Goal: Task Accomplishment & Management: Complete application form

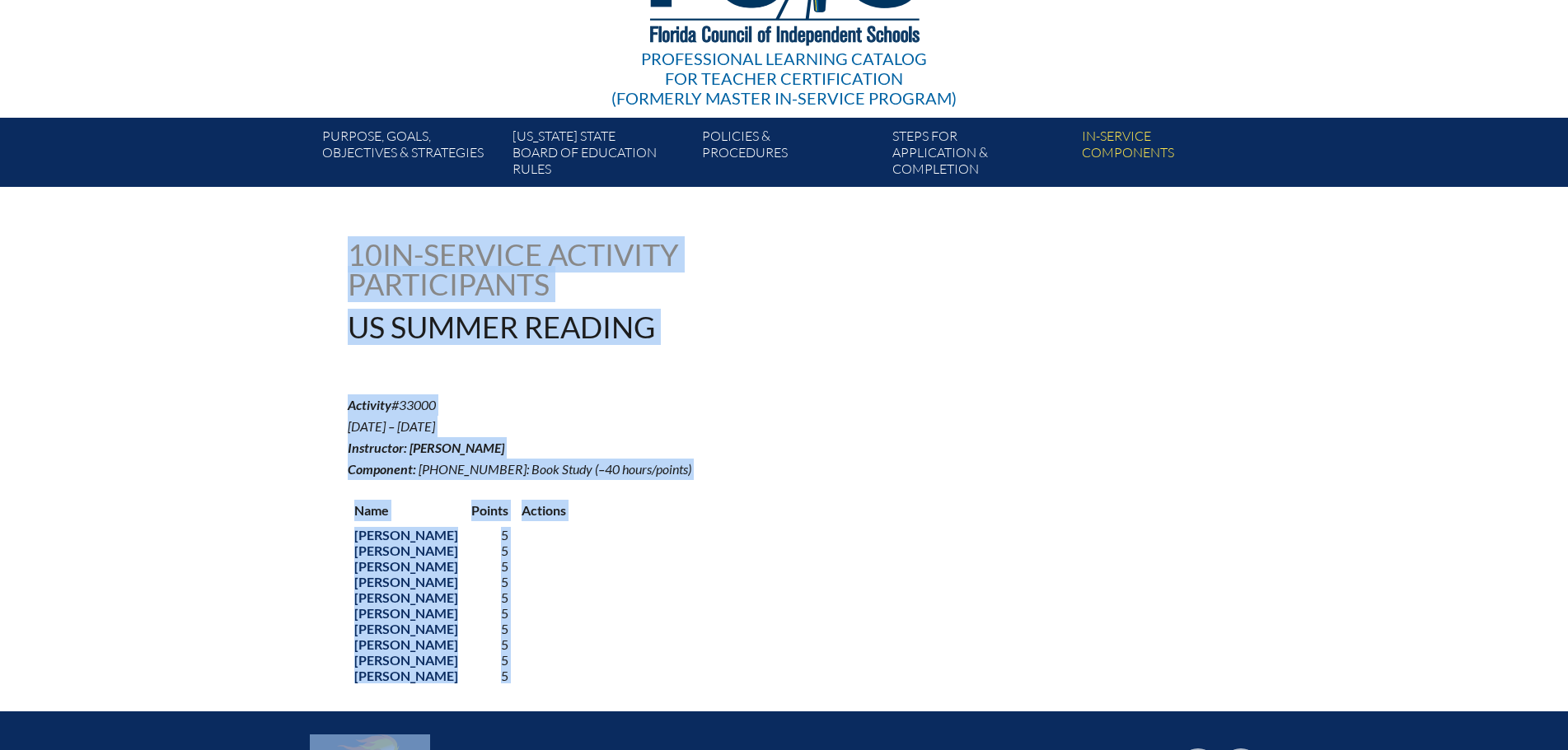
scroll to position [207, 0]
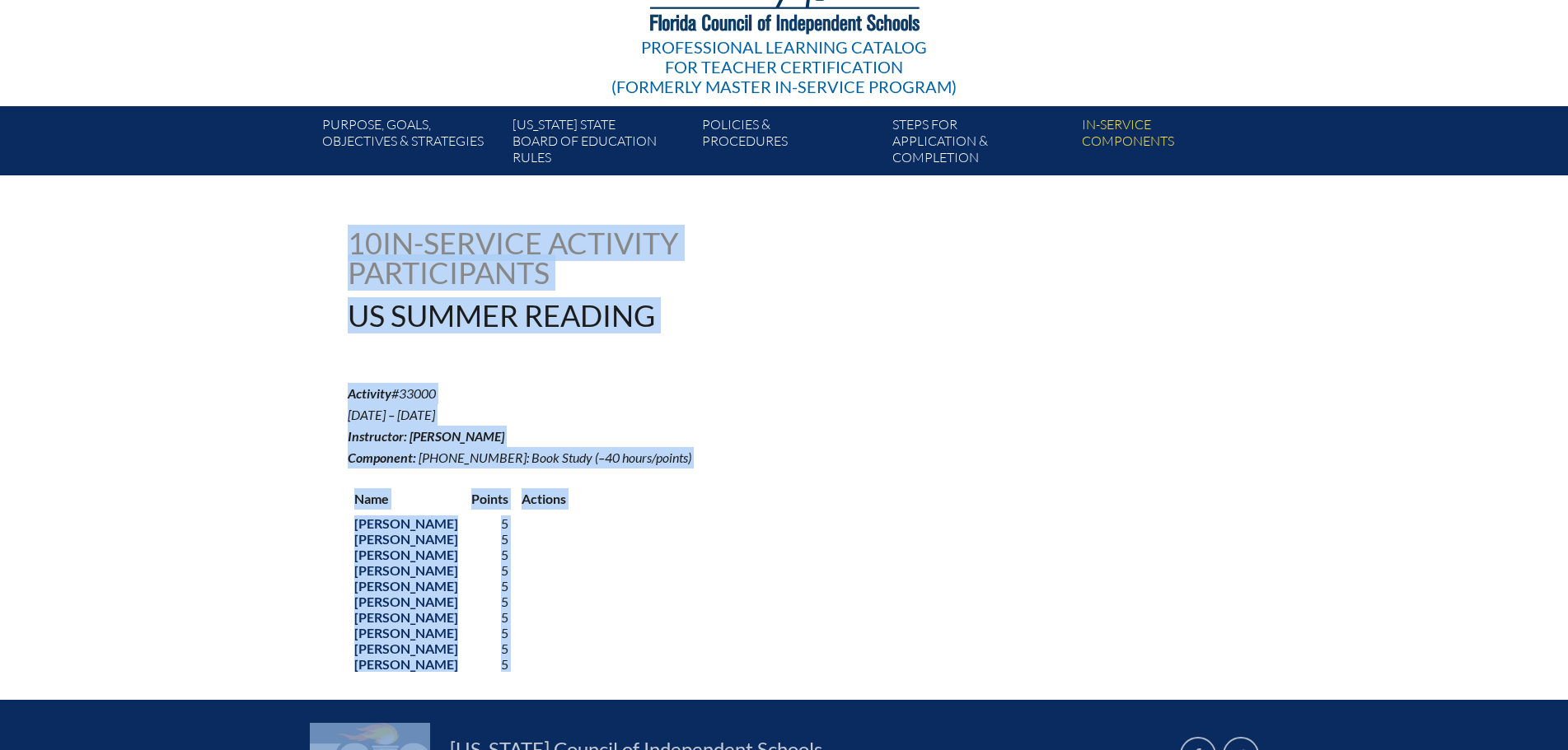
drag, startPoint x: 351, startPoint y: 348, endPoint x: 580, endPoint y: 710, distance: 428.4
click at [580, 710] on div "Main Site Leading Educational Excellence in Florida’s Independent Schools Profe…" at bounding box center [784, 367] width 1568 height 1147
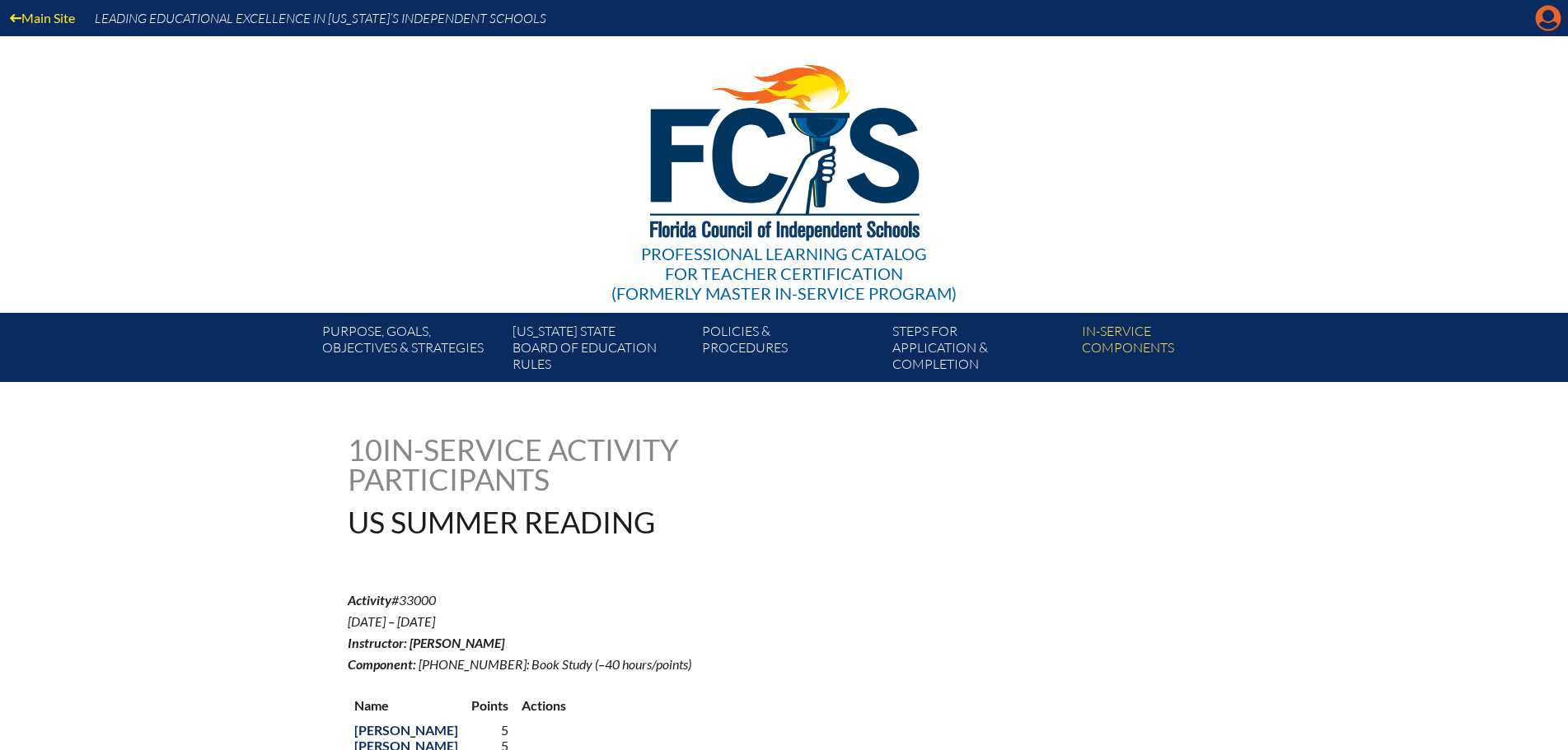
click at [1551, 27] on icon "Manage account" at bounding box center [1548, 18] width 27 height 27
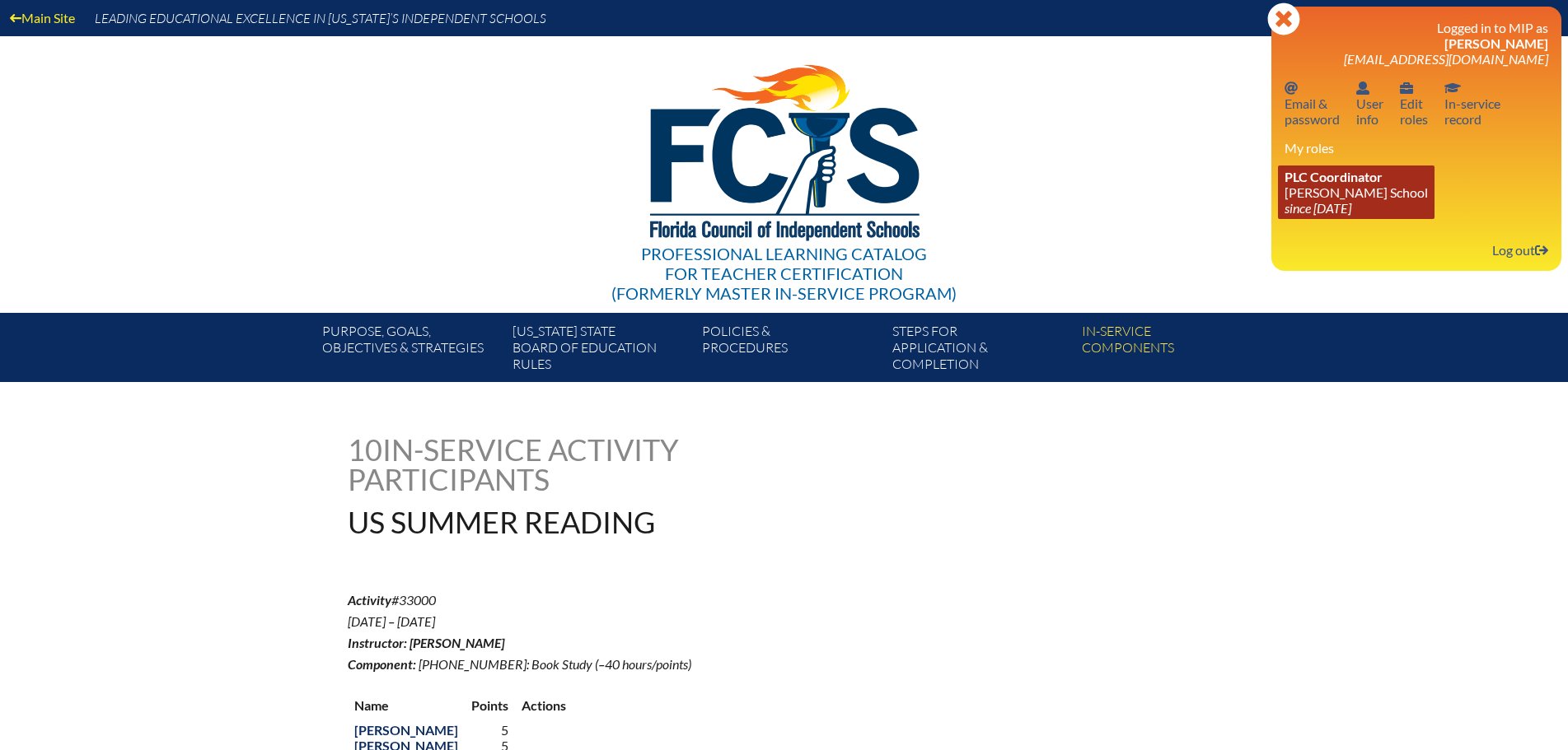
click at [1351, 197] on link "PLC Coordinator Benjamin School since 2006 Aug 1" at bounding box center [1356, 192] width 157 height 54
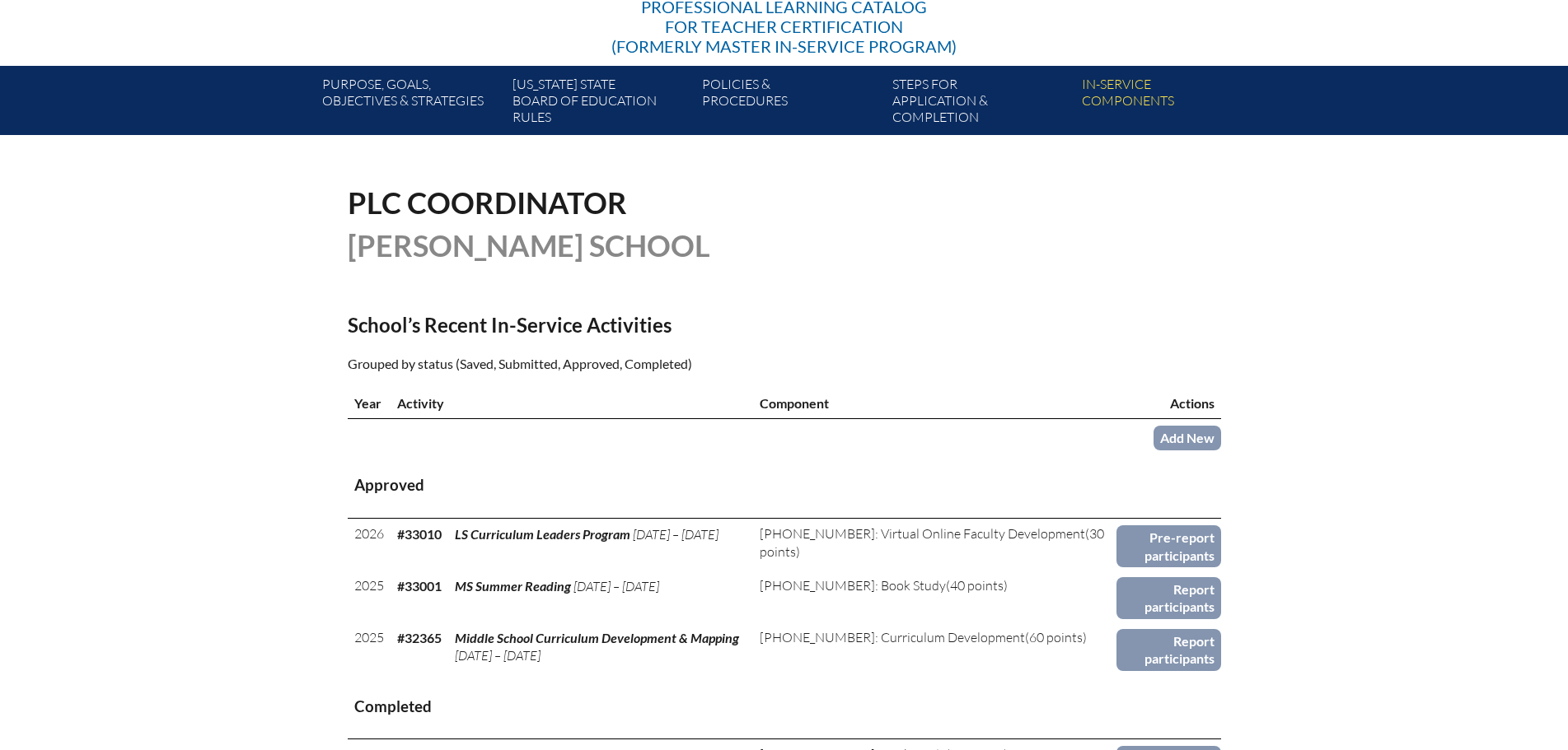
scroll to position [329, 0]
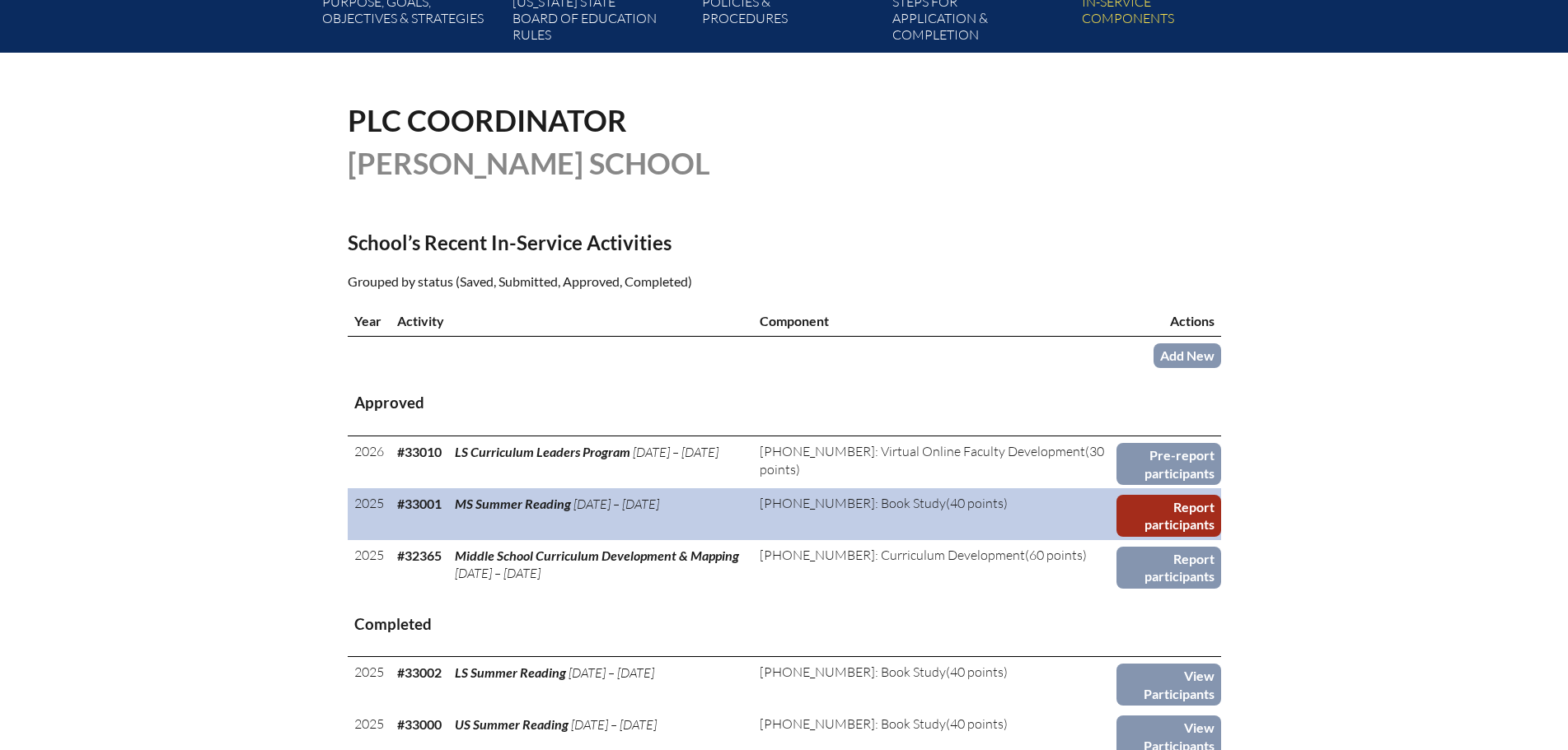
click at [1164, 503] on link "Report participants" at bounding box center [1169, 516] width 105 height 42
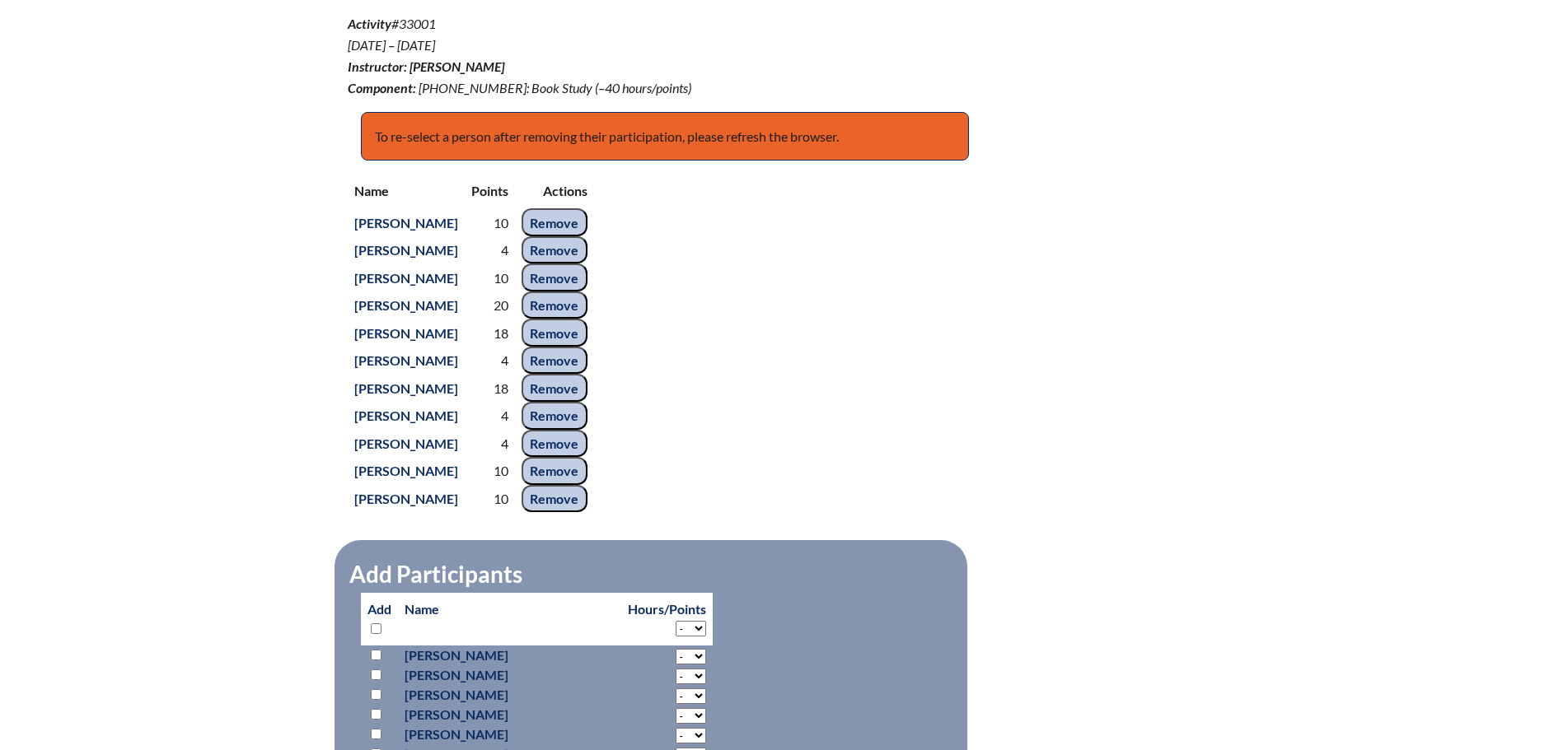
scroll to position [741, 0]
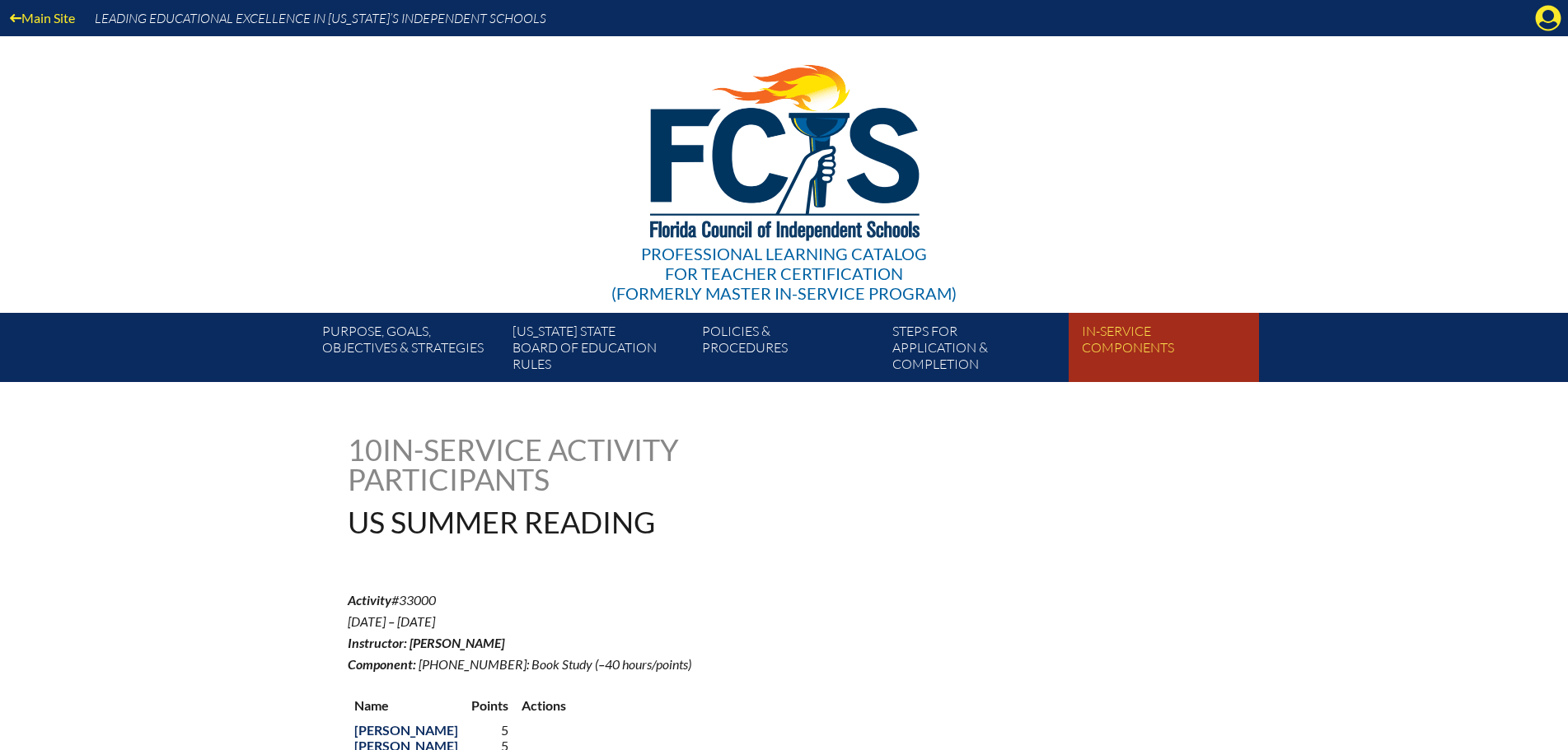
click at [1106, 338] on link "In-service components" at bounding box center [1170, 350] width 189 height 62
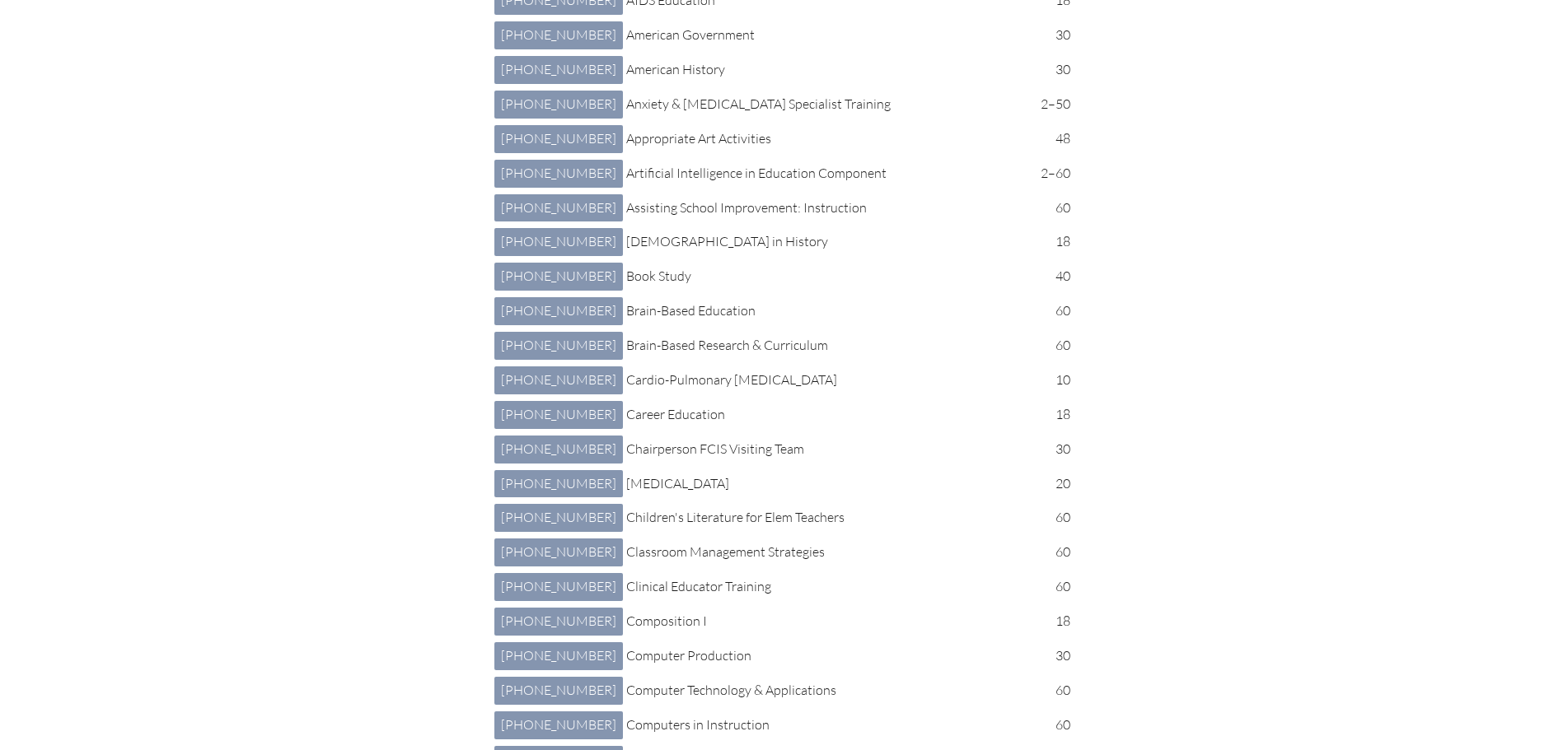
scroll to position [988, 0]
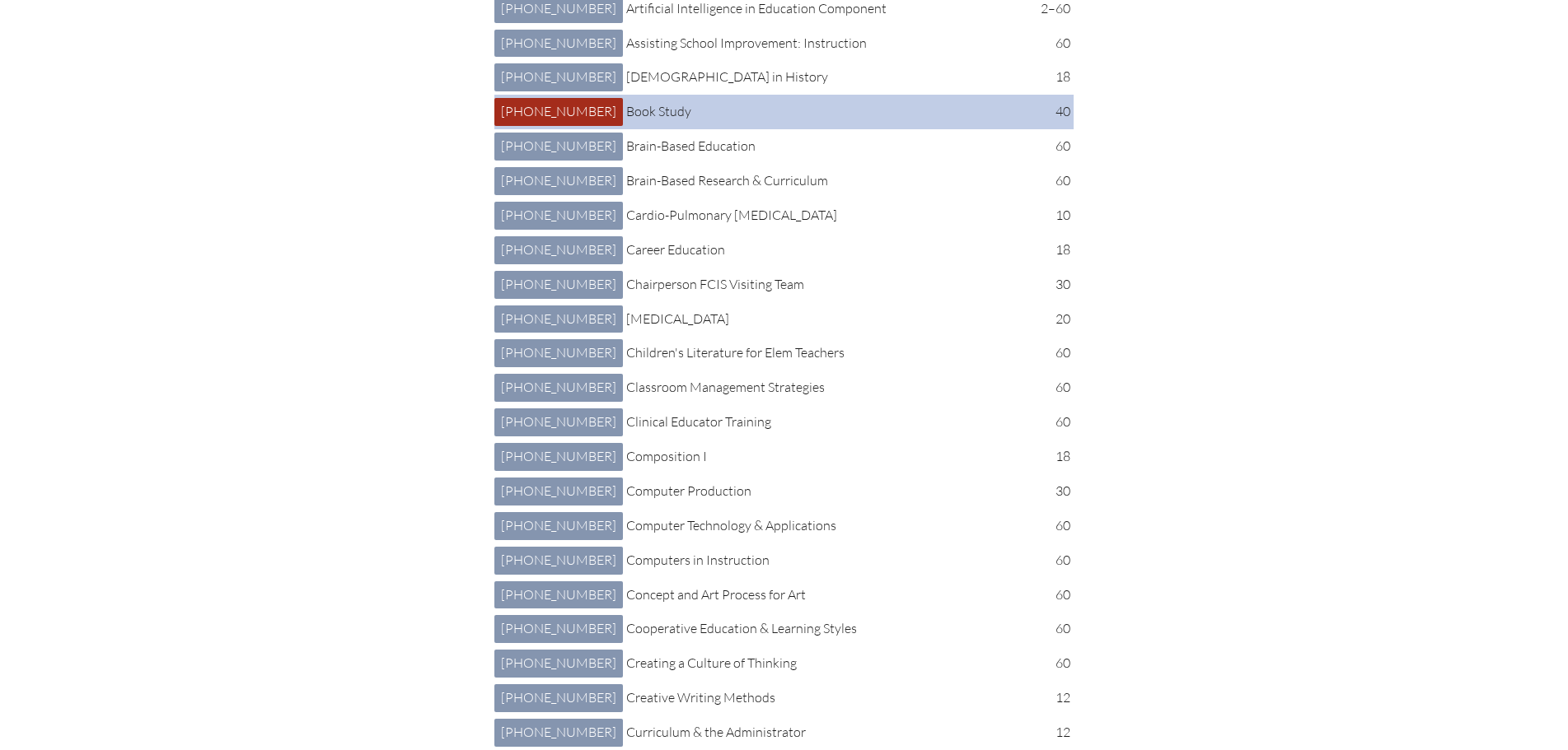
click at [542, 126] on link "2 013 006: Book Study 2-013-006" at bounding box center [559, 112] width 129 height 28
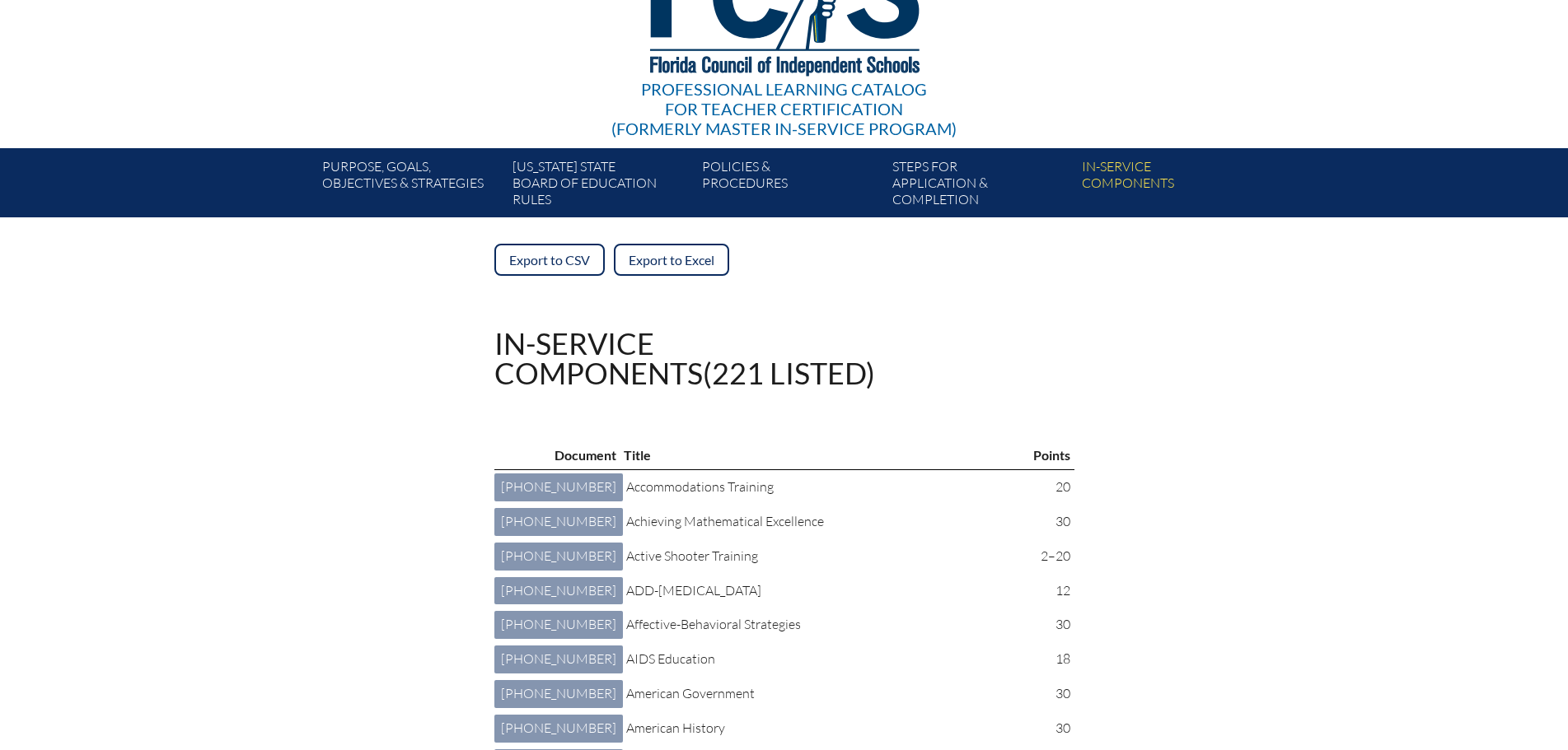
scroll to position [0, 0]
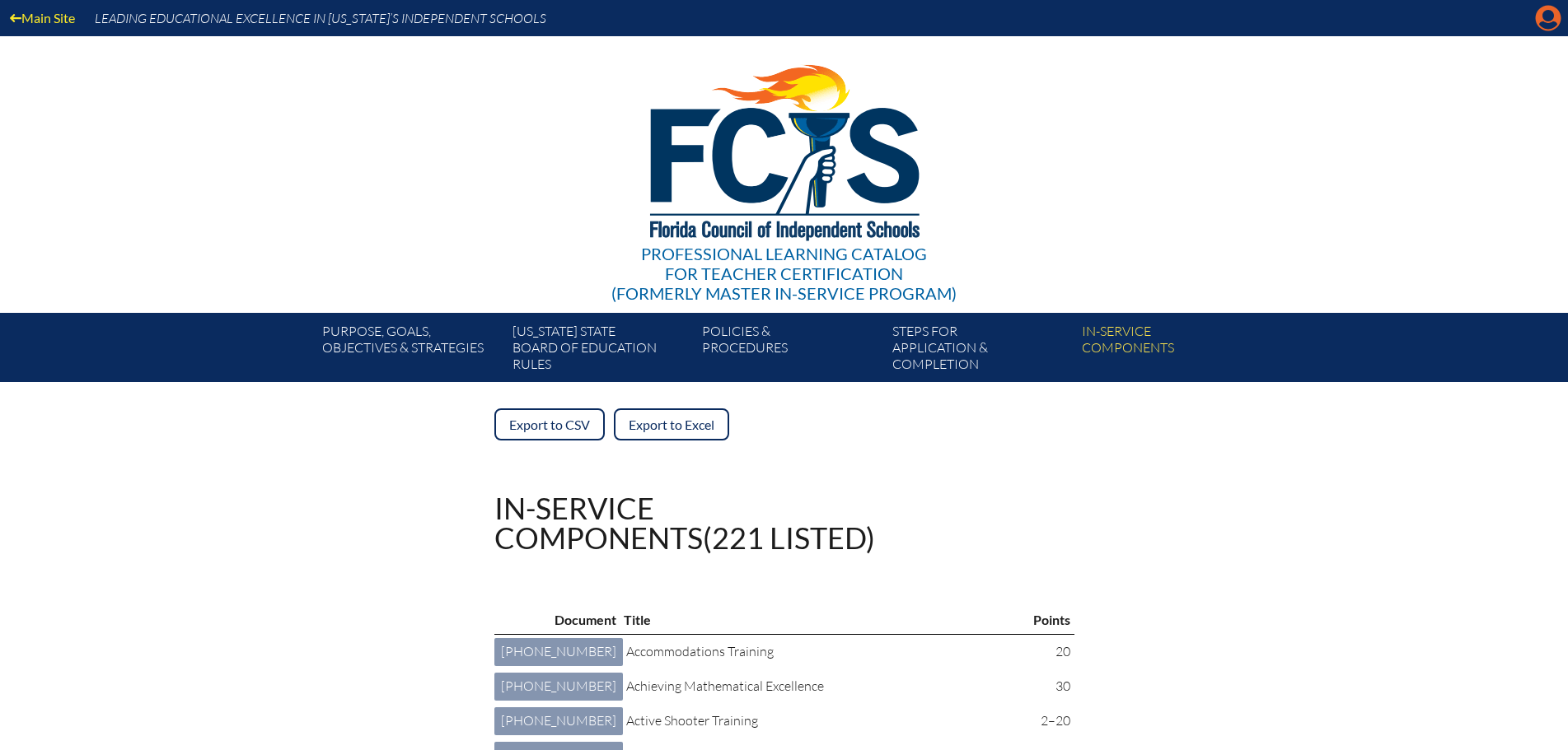
click at [1552, 17] on icon "Manage account" at bounding box center [1548, 18] width 27 height 27
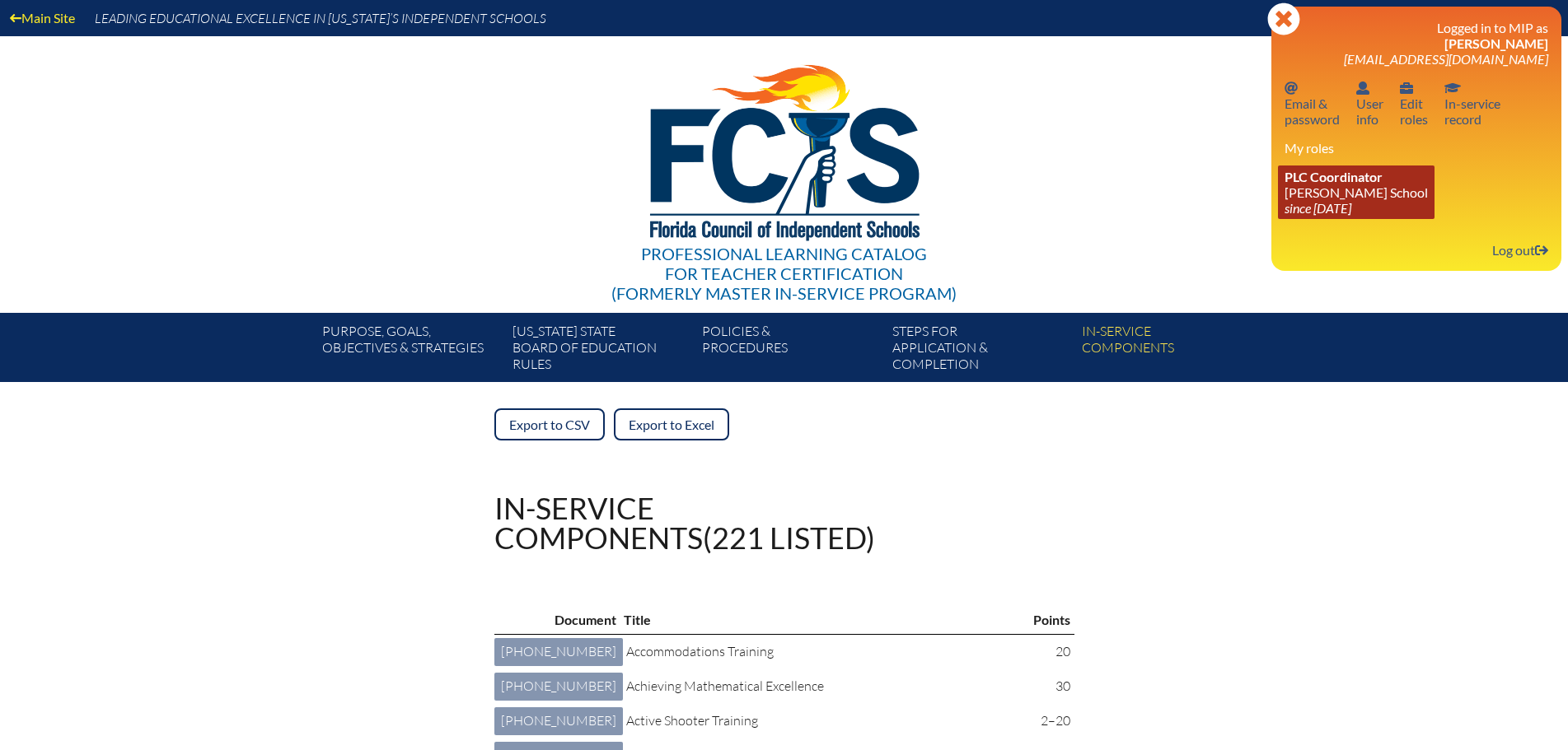
click at [1329, 198] on link "PLC Coordinator Benjamin School since 2006 Aug 1" at bounding box center [1356, 192] width 157 height 54
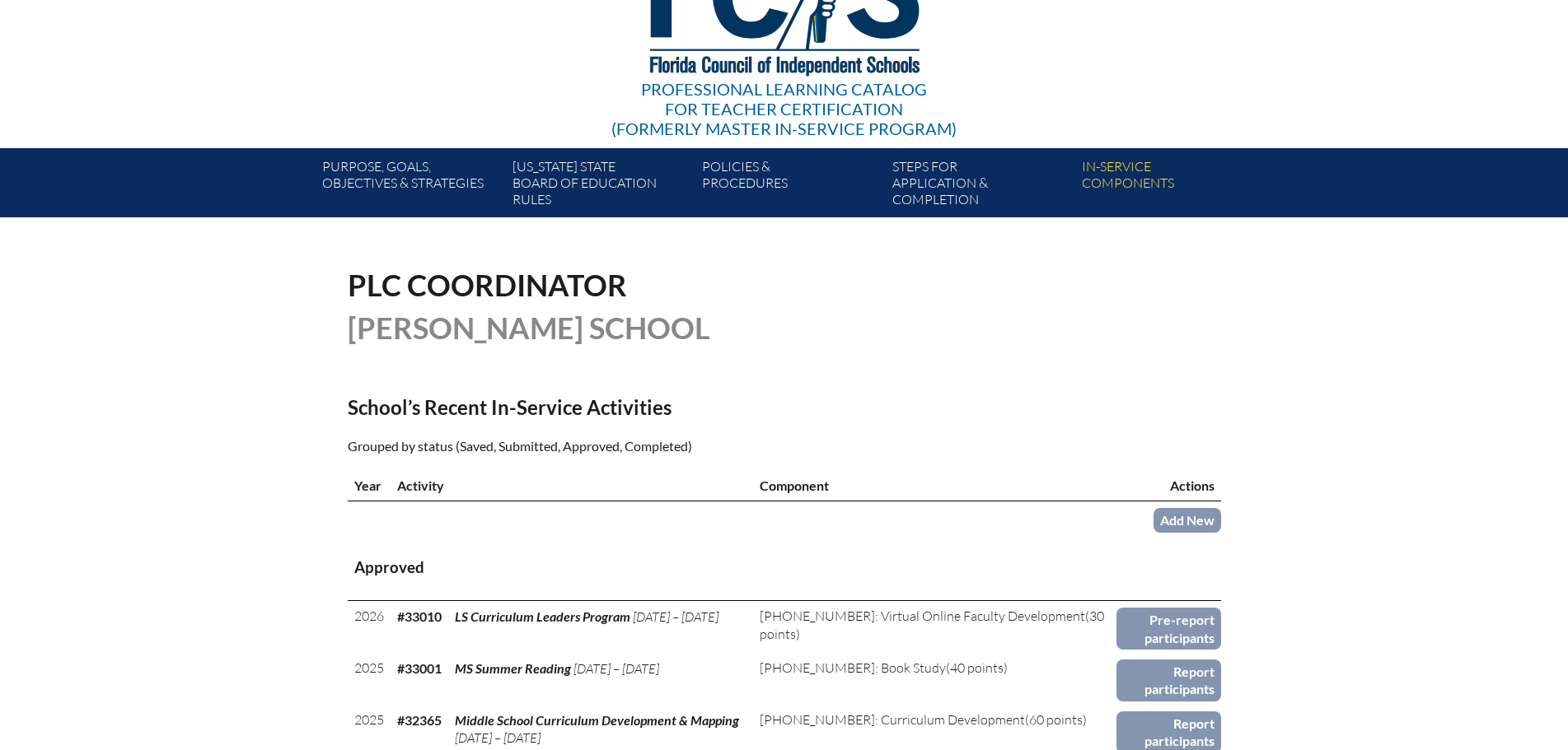
scroll to position [247, 0]
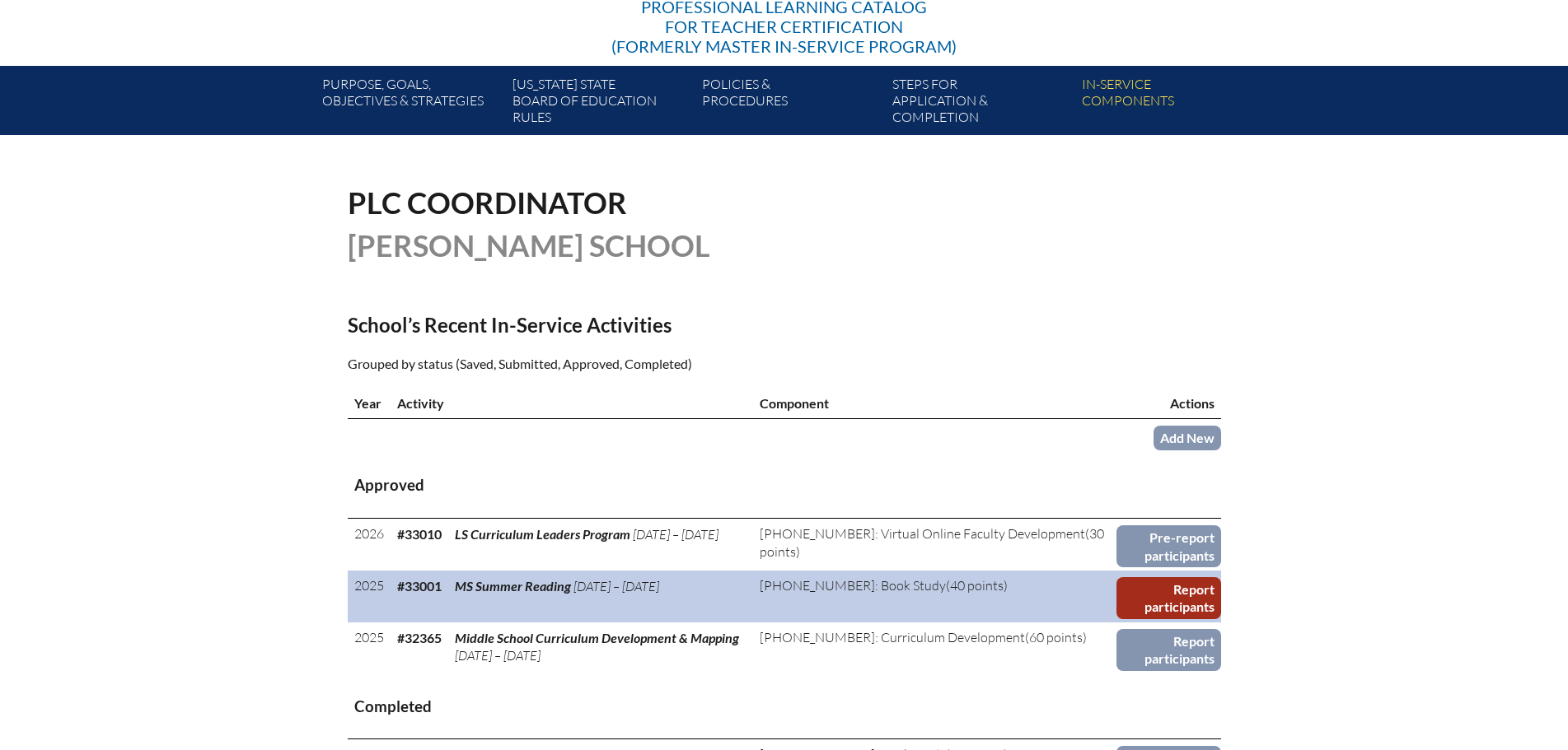
click at [1165, 587] on link "Report participants" at bounding box center [1169, 598] width 105 height 42
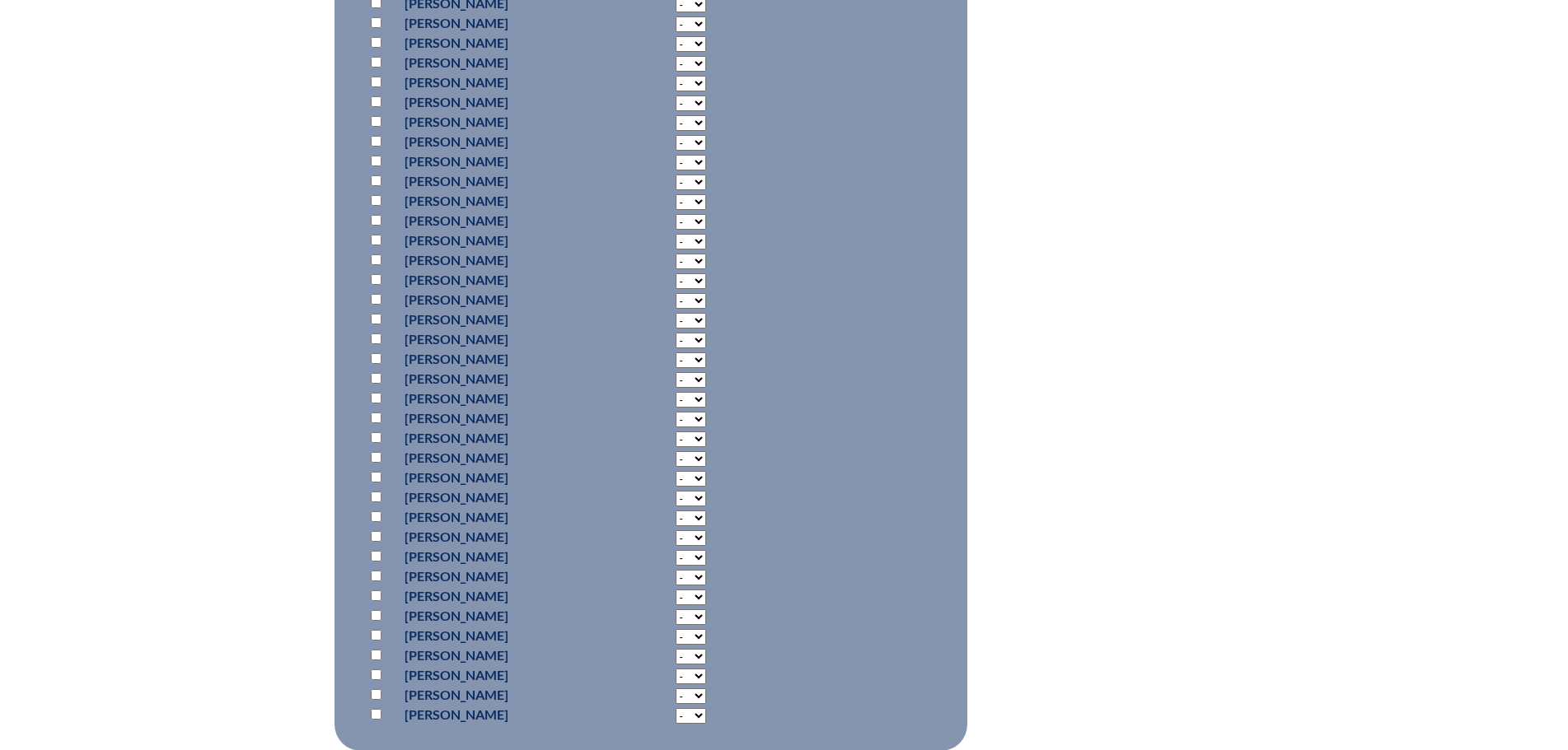
scroll to position [2471, 0]
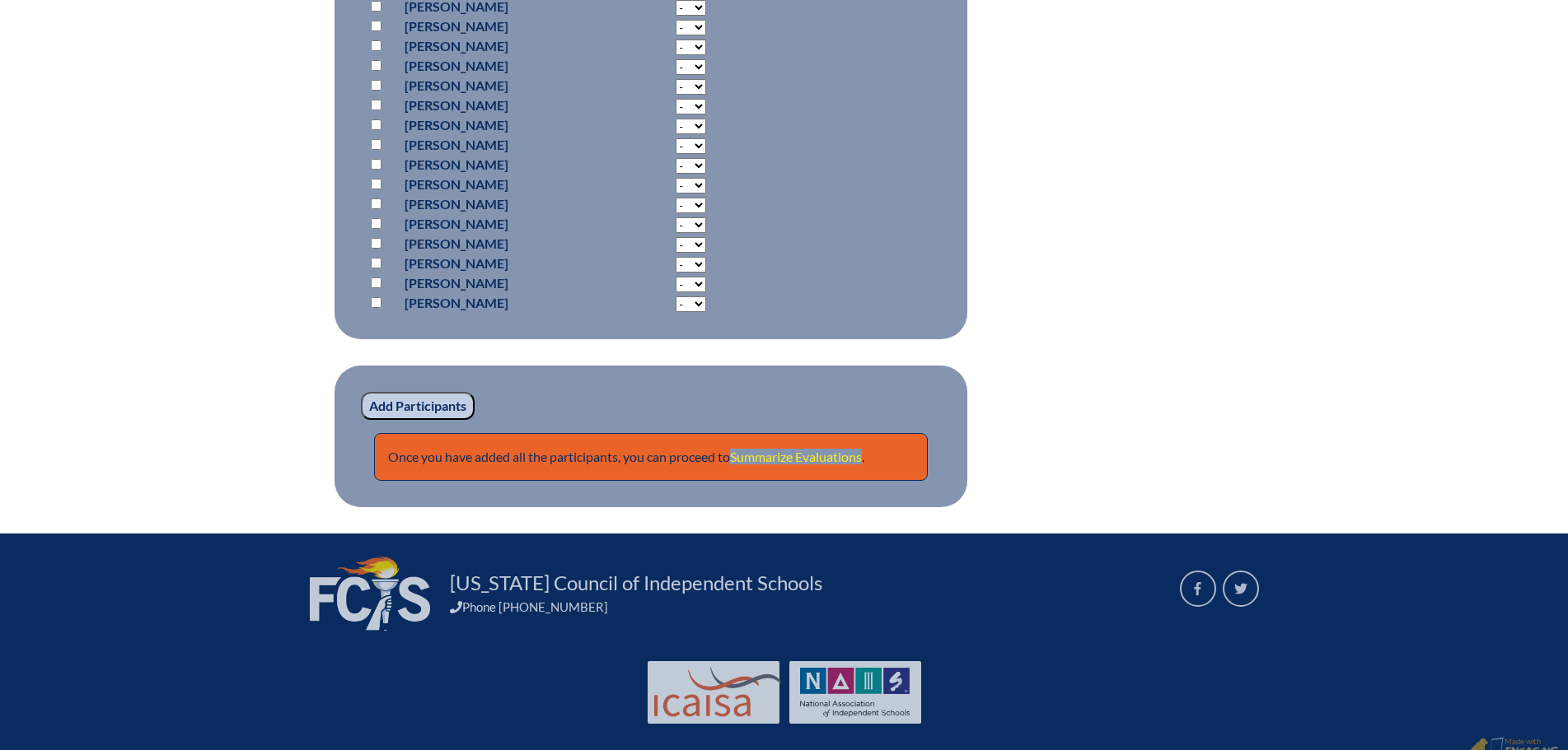
click at [802, 465] on link "Summarize Evaluations" at bounding box center [796, 456] width 132 height 16
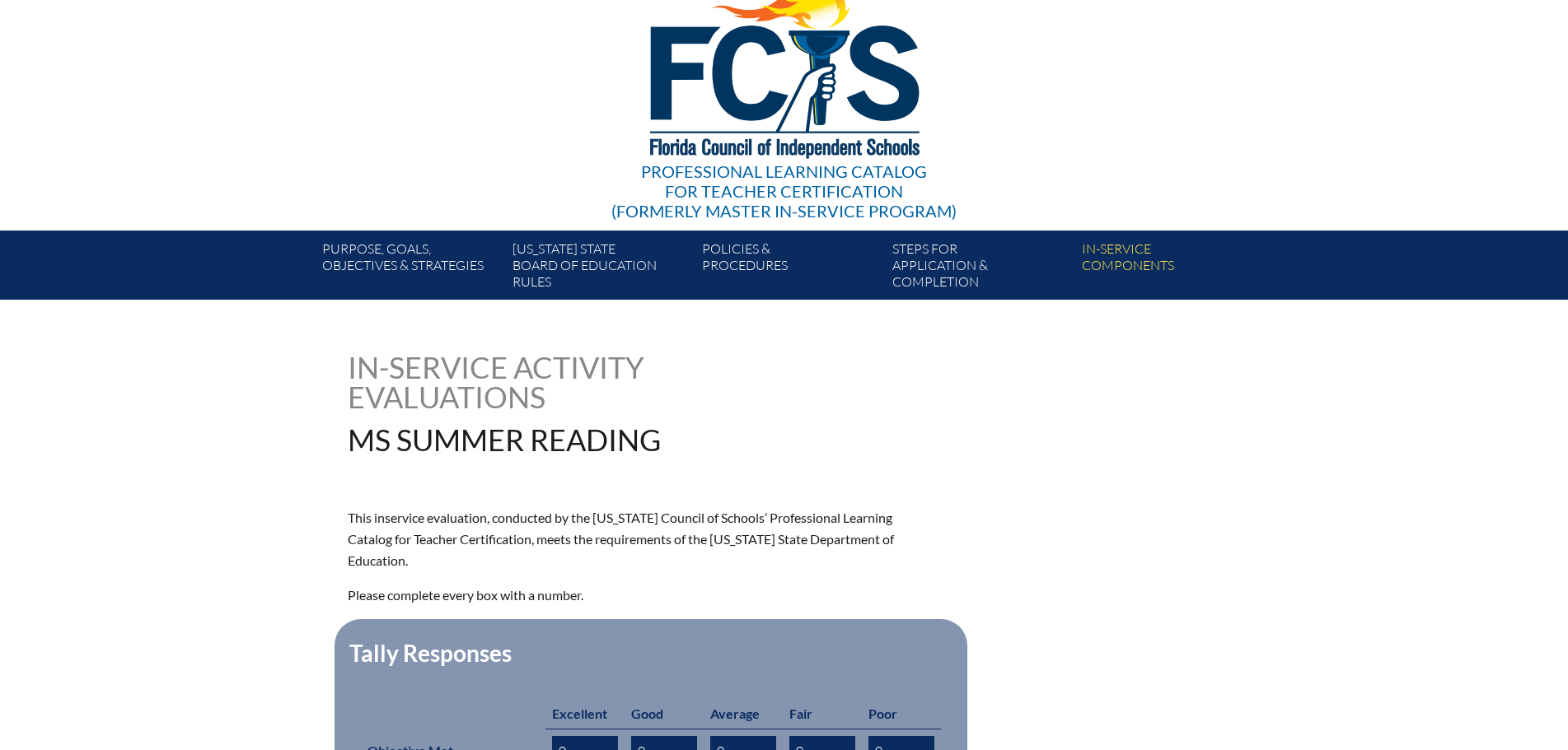
scroll to position [247, 0]
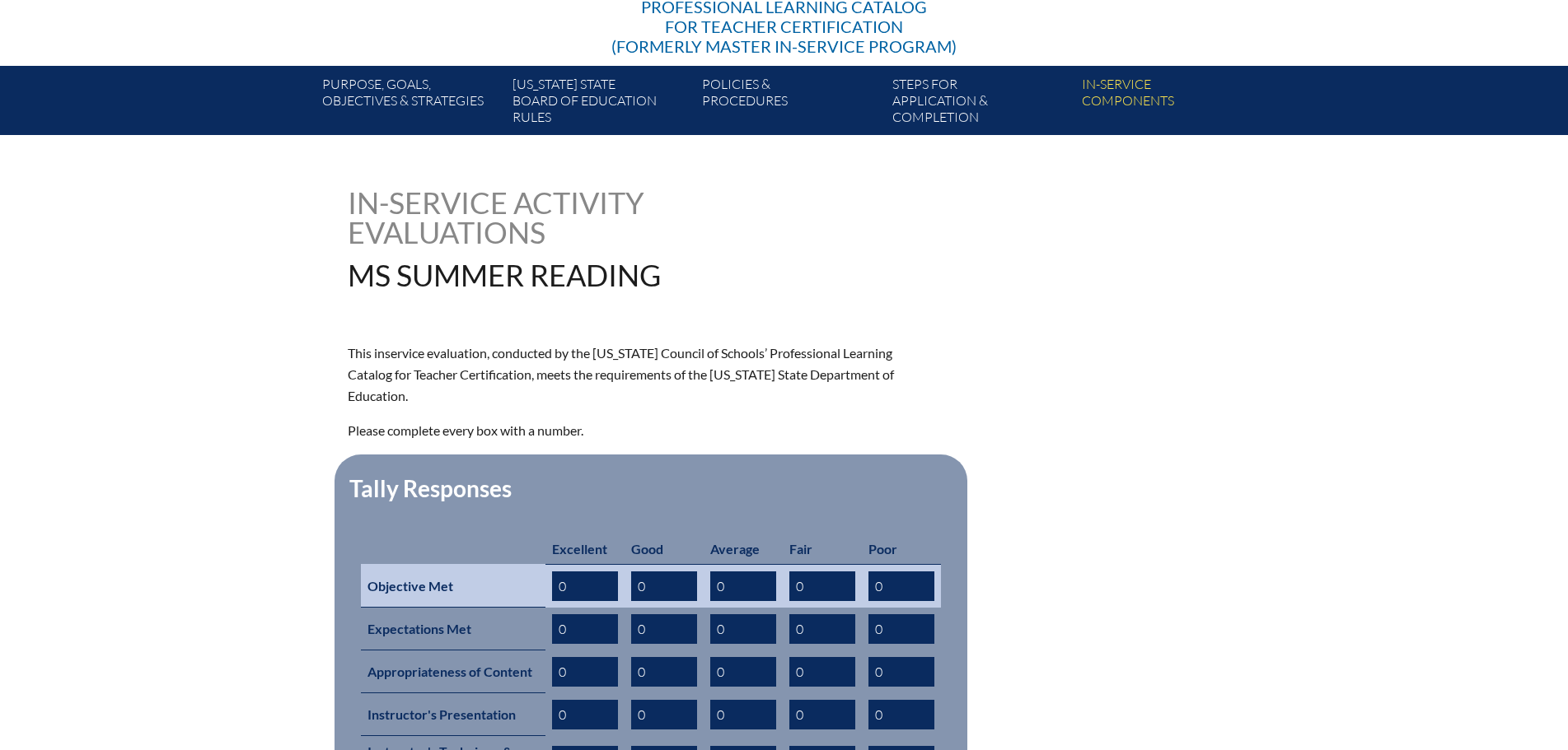
drag, startPoint x: 584, startPoint y: 563, endPoint x: 510, endPoint y: 549, distance: 75.3
click at [513, 564] on tr "Objective Met 0 0 0 0 0" at bounding box center [651, 586] width 580 height 44
type input "9"
drag, startPoint x: 742, startPoint y: 563, endPoint x: 668, endPoint y: 562, distance: 74.0
click at [675, 564] on tr "Objective Met 9 0 0 0 0" at bounding box center [651, 586] width 580 height 44
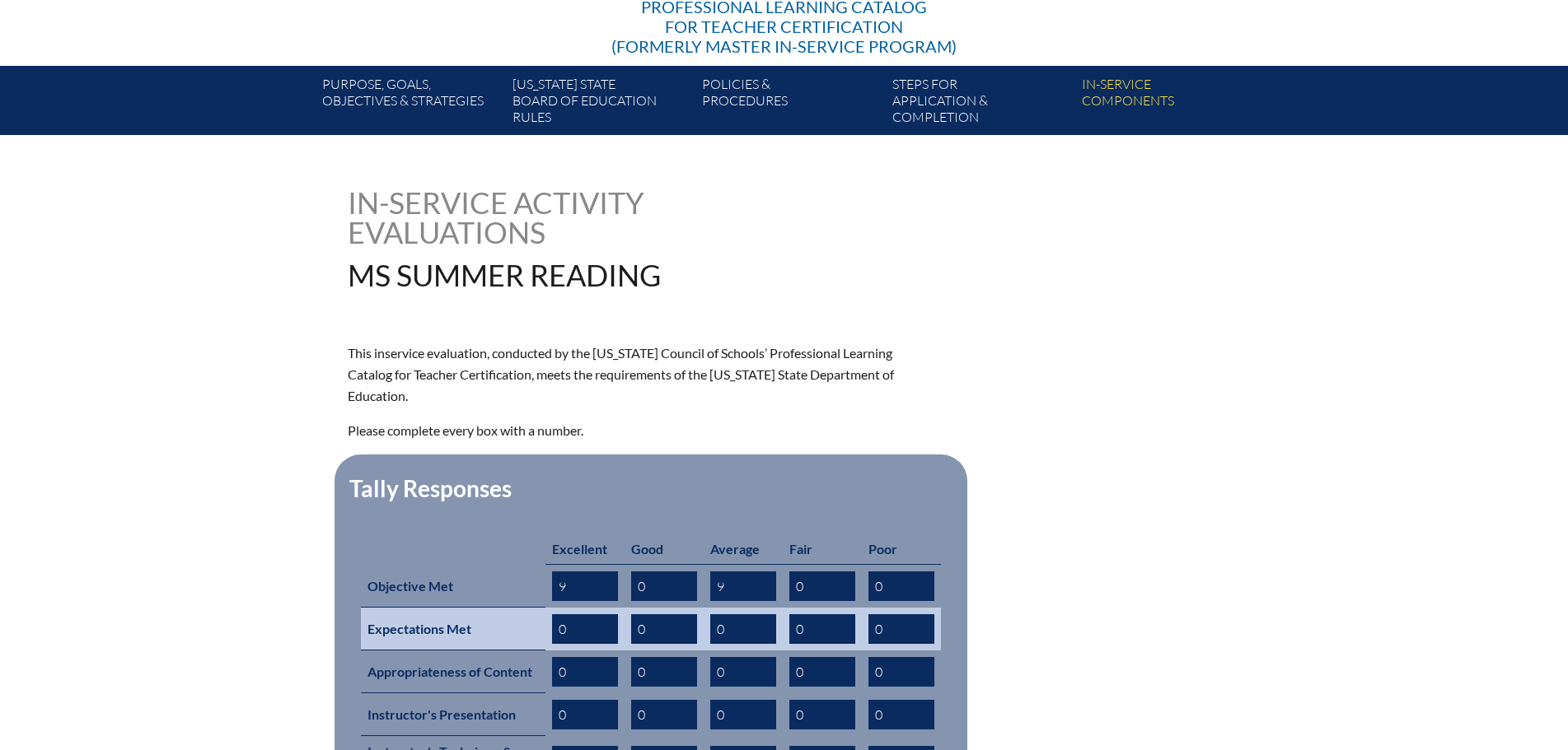
type input "9"
drag, startPoint x: 586, startPoint y: 613, endPoint x: 493, endPoint y: 603, distance: 93.5
click at [493, 608] on tr "Expectations Met 0 0 0 0 0" at bounding box center [651, 630] width 580 height 43
type input "9"
drag, startPoint x: 628, startPoint y: 602, endPoint x: 566, endPoint y: 601, distance: 62.0
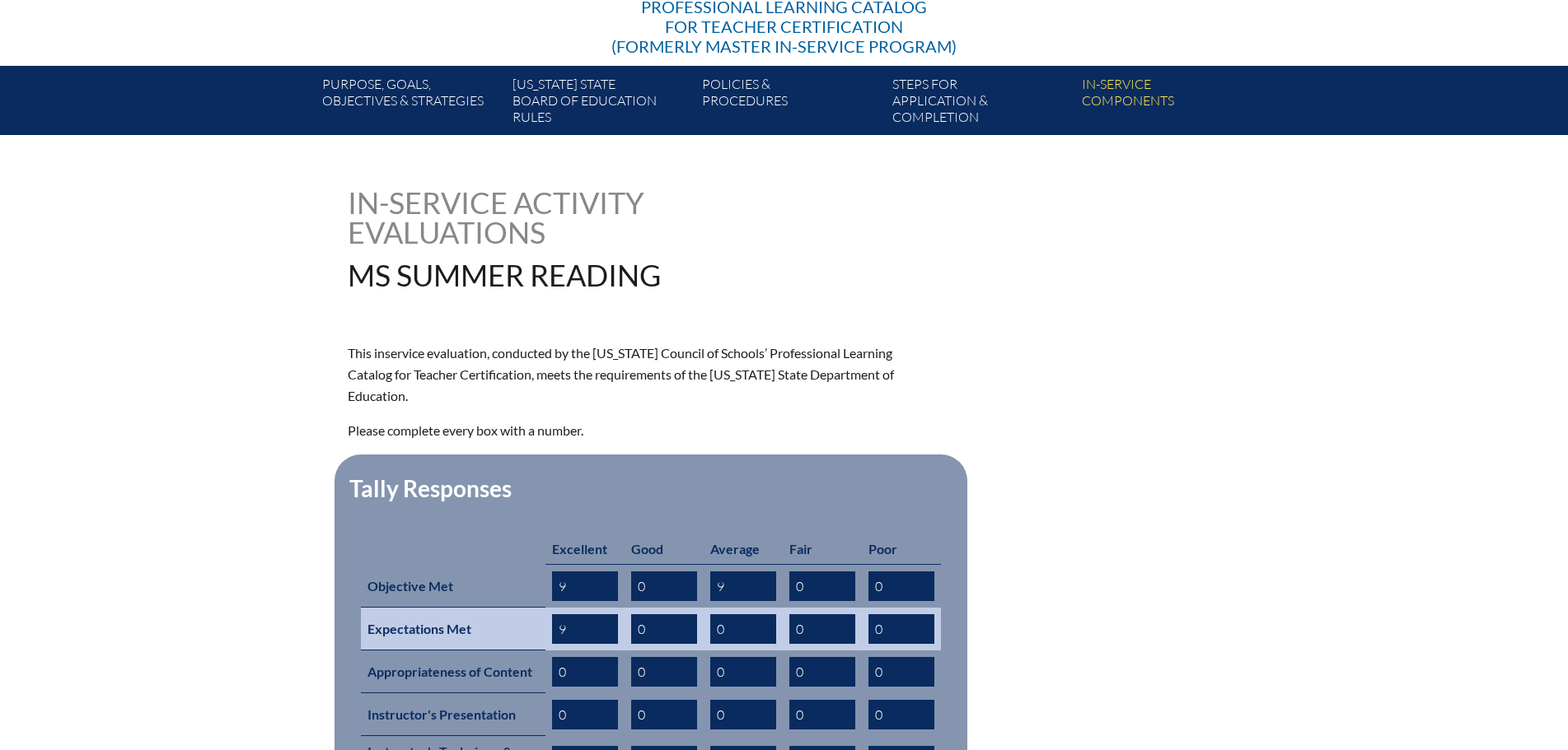
click at [576, 608] on tr "Expectations Met 9 0 0 0 0" at bounding box center [651, 630] width 580 height 43
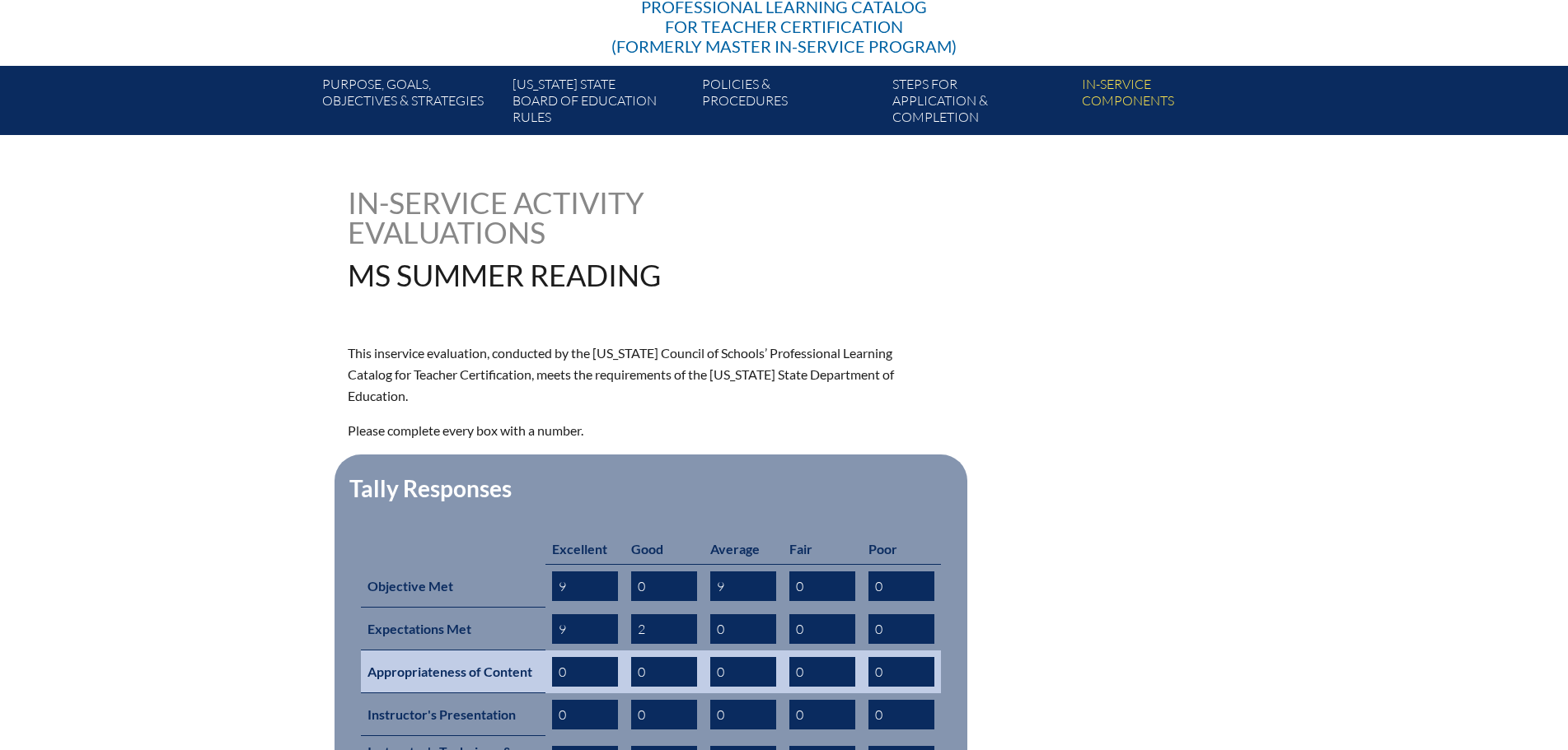
type input "2"
drag, startPoint x: 520, startPoint y: 645, endPoint x: 403, endPoint y: 629, distance: 118.1
click at [490, 650] on tr "Appropriateness of Content 0 0 0 0 0" at bounding box center [651, 672] width 580 height 43
type input "9"
drag, startPoint x: 648, startPoint y: 643, endPoint x: 607, endPoint y: 650, distance: 41.6
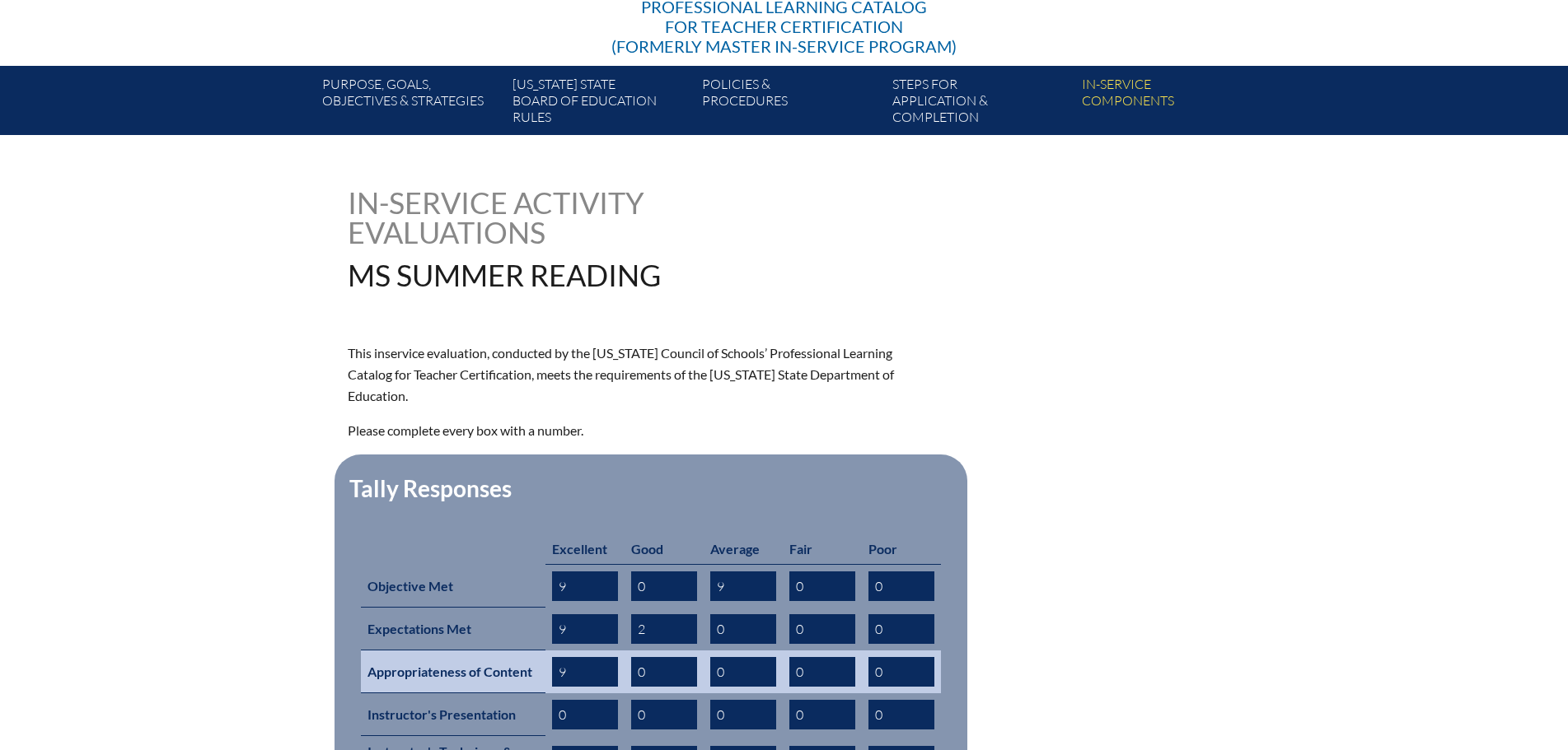
click at [607, 650] on tr "Appropriateness of Content 9 0 0 0 0" at bounding box center [651, 672] width 580 height 43
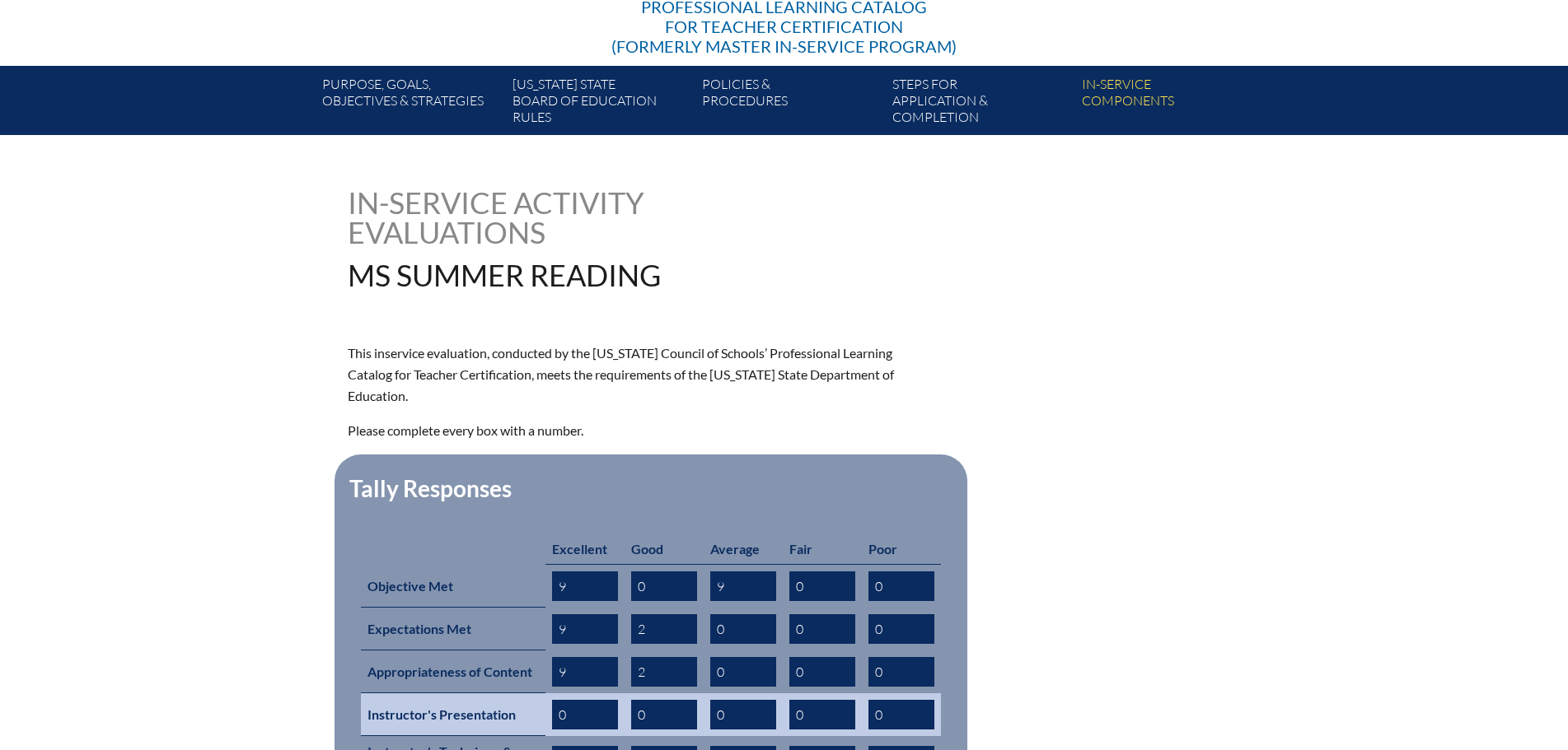
type input "2"
click at [583, 700] on input "0" at bounding box center [584, 715] width 66 height 30
drag, startPoint x: 576, startPoint y: 686, endPoint x: 542, endPoint y: 692, distance: 34.5
click at [544, 694] on tr "Instructor's Presentation 0 0 0 0 0" at bounding box center [651, 715] width 580 height 43
type input "9"
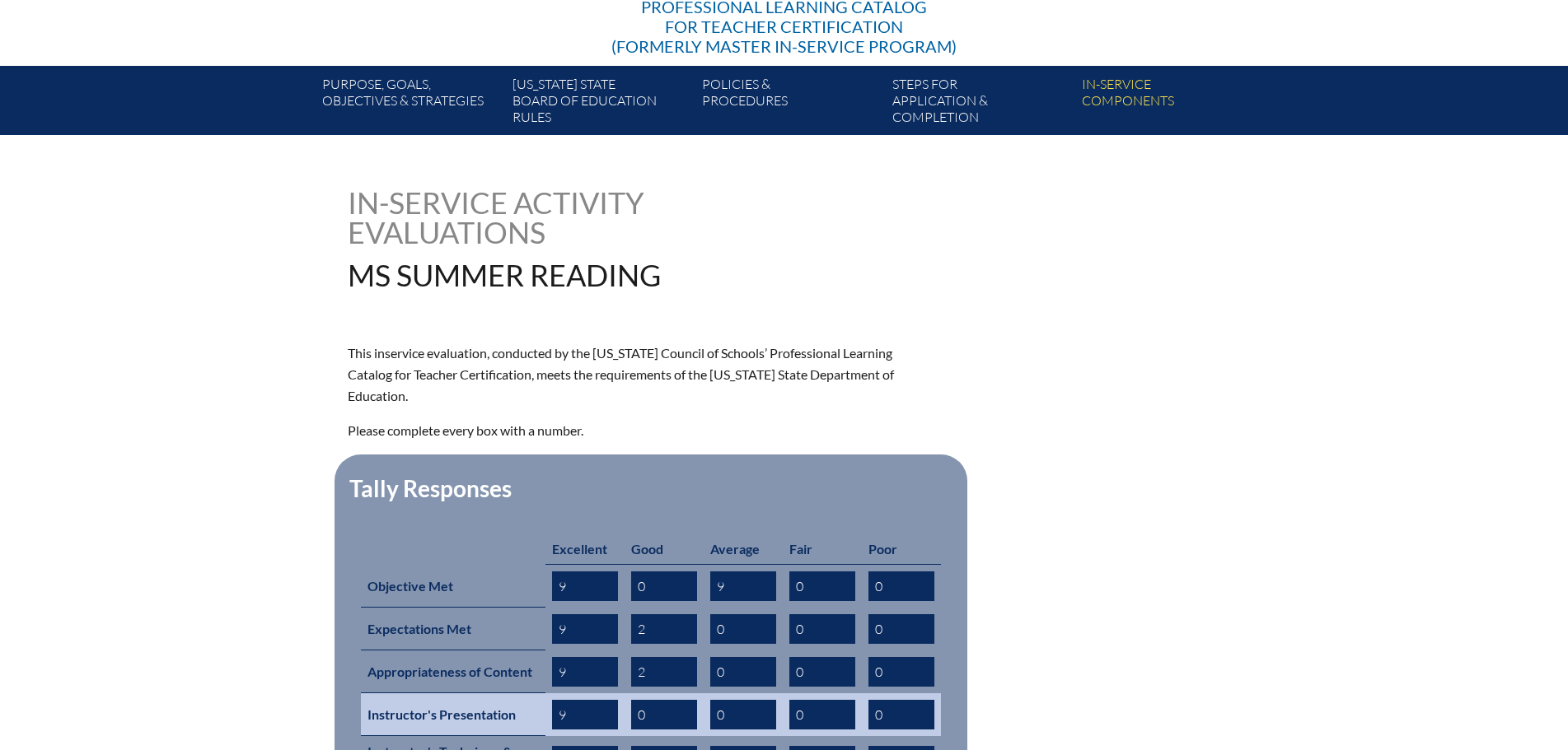
drag, startPoint x: 654, startPoint y: 687, endPoint x: 603, endPoint y: 698, distance: 52.2
click at [603, 698] on tr "Instructor's Presentation 9 0 0 0 0" at bounding box center [651, 715] width 580 height 43
type input "1"
drag, startPoint x: 711, startPoint y: 691, endPoint x: 683, endPoint y: 694, distance: 28.2
click at [683, 694] on tr "Instructor's Presentation 9 1 0 0 0" at bounding box center [651, 715] width 580 height 43
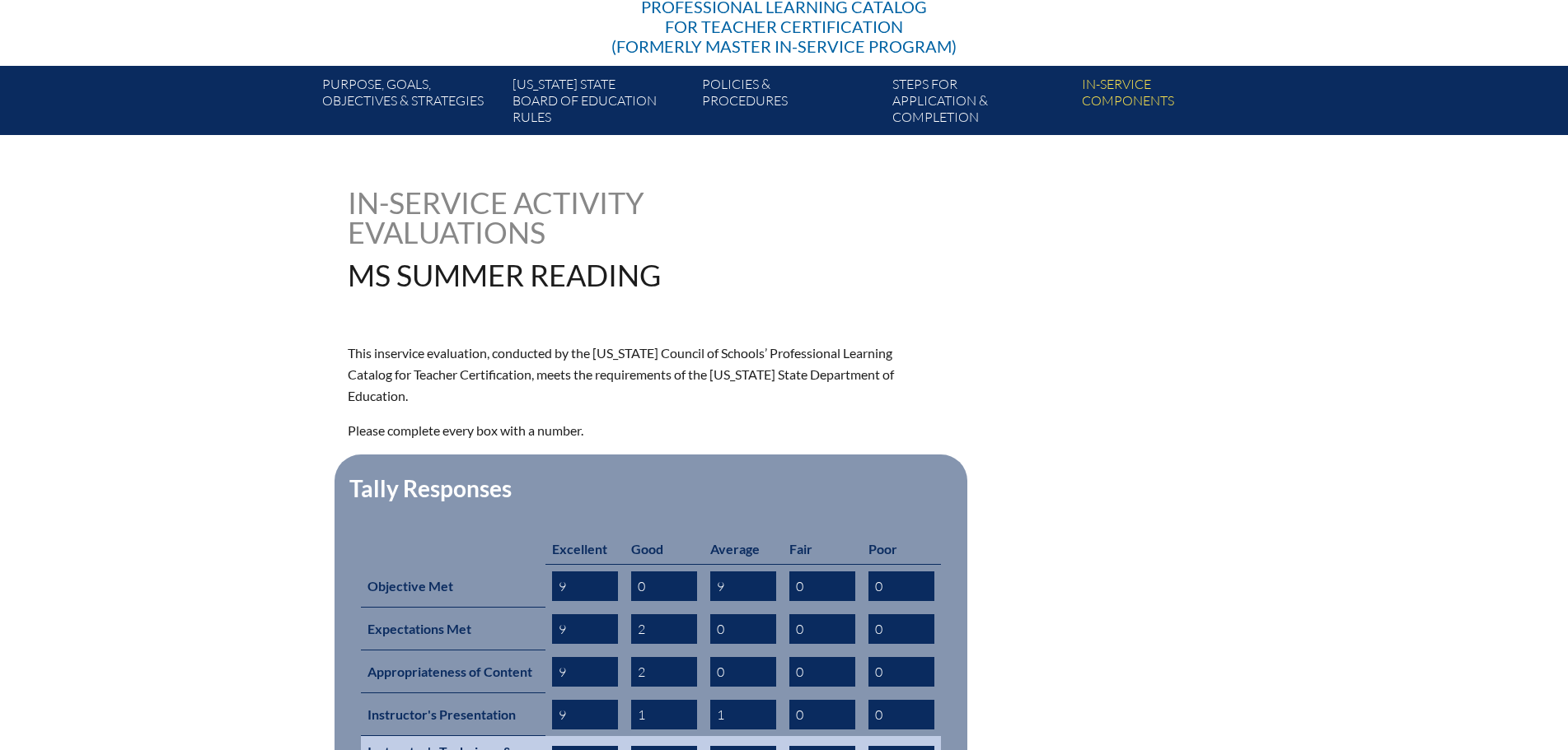
type input "1"
click at [593, 746] on input "0" at bounding box center [584, 761] width 66 height 30
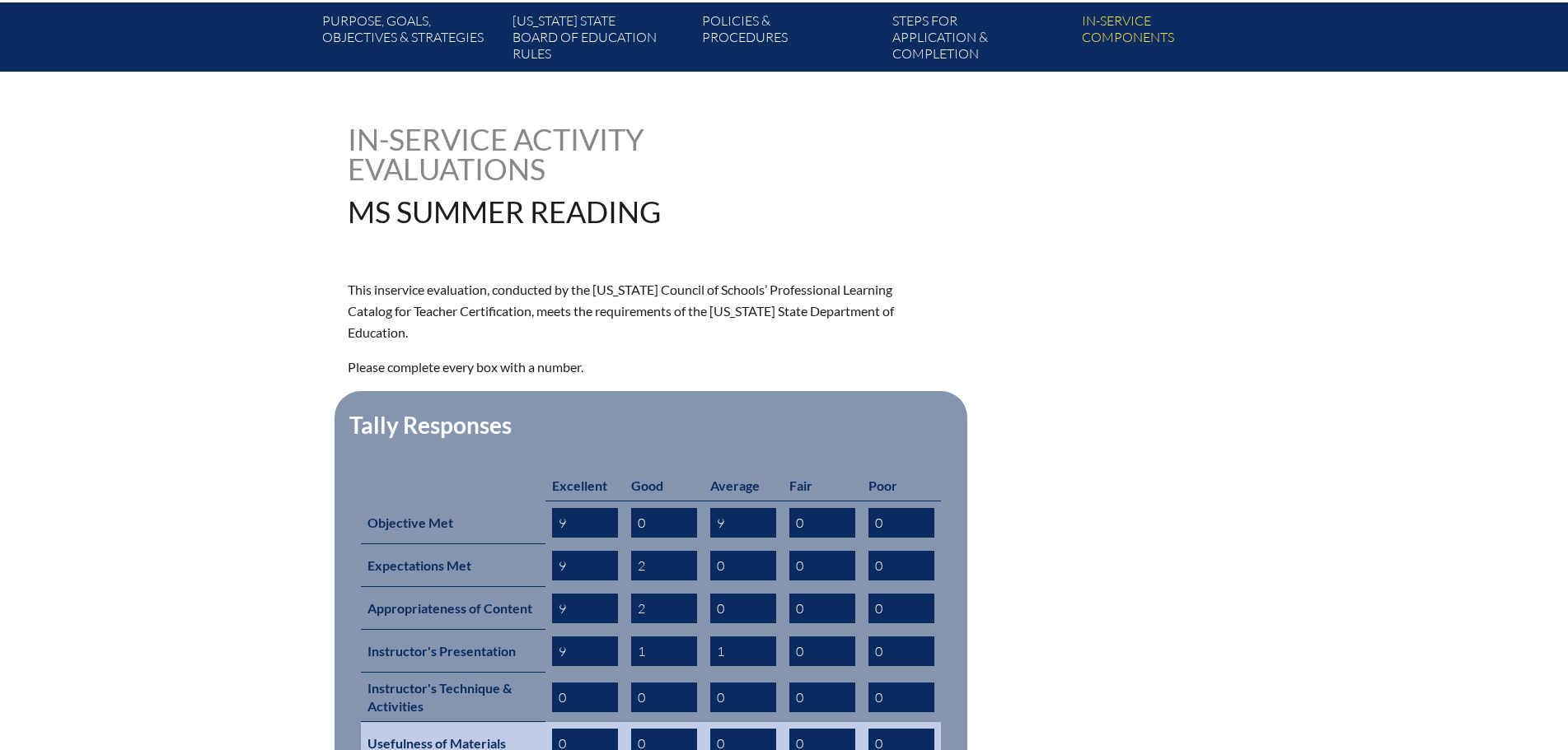
drag, startPoint x: 577, startPoint y: 742, endPoint x: 546, endPoint y: 742, distance: 31.0
click at [546, 742] on tbody "Excellent Good Average Fair Poor Objective Met 9 0 9 0 0 Expectations Met 9 2 0…" at bounding box center [651, 692] width 580 height 444
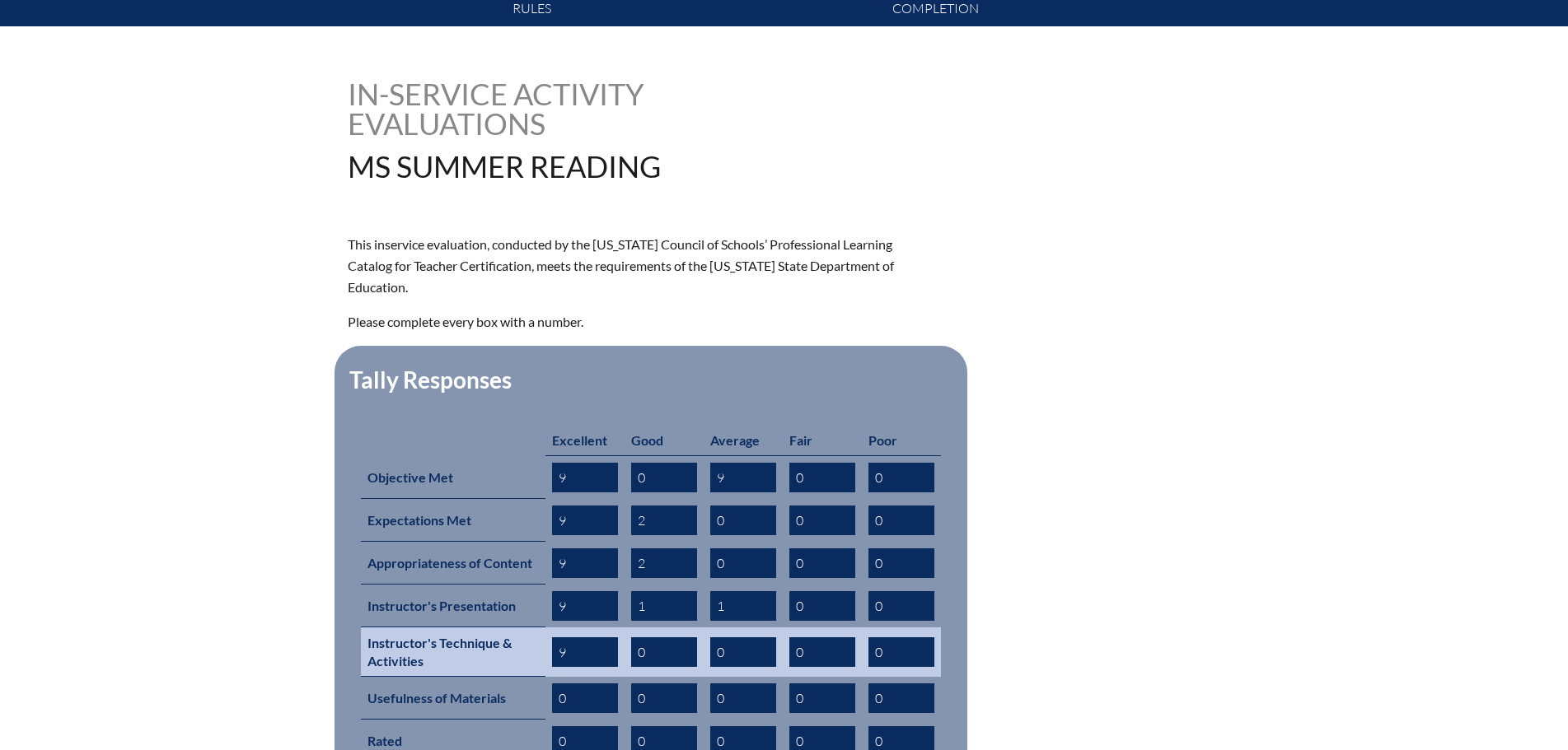
type input "9"
drag, startPoint x: 647, startPoint y: 622, endPoint x: 628, endPoint y: 625, distance: 19.2
click at [628, 627] on td "0" at bounding box center [663, 652] width 79 height 50
type input "1"
drag, startPoint x: 728, startPoint y: 622, endPoint x: 681, endPoint y: 626, distance: 47.2
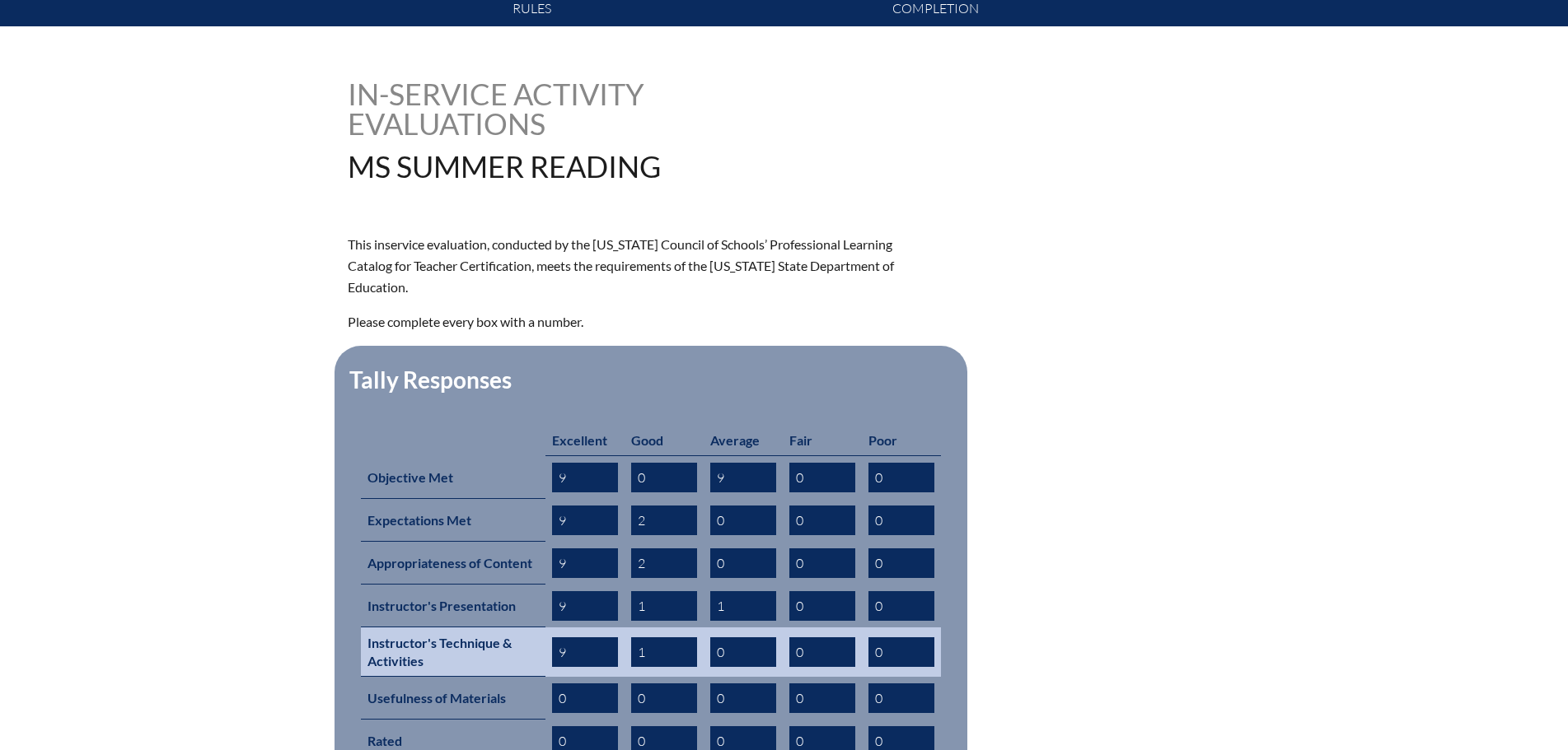
click at [681, 627] on tr "Instructor's Technique & Activities 9 1 0 0 0" at bounding box center [651, 652] width 580 height 50
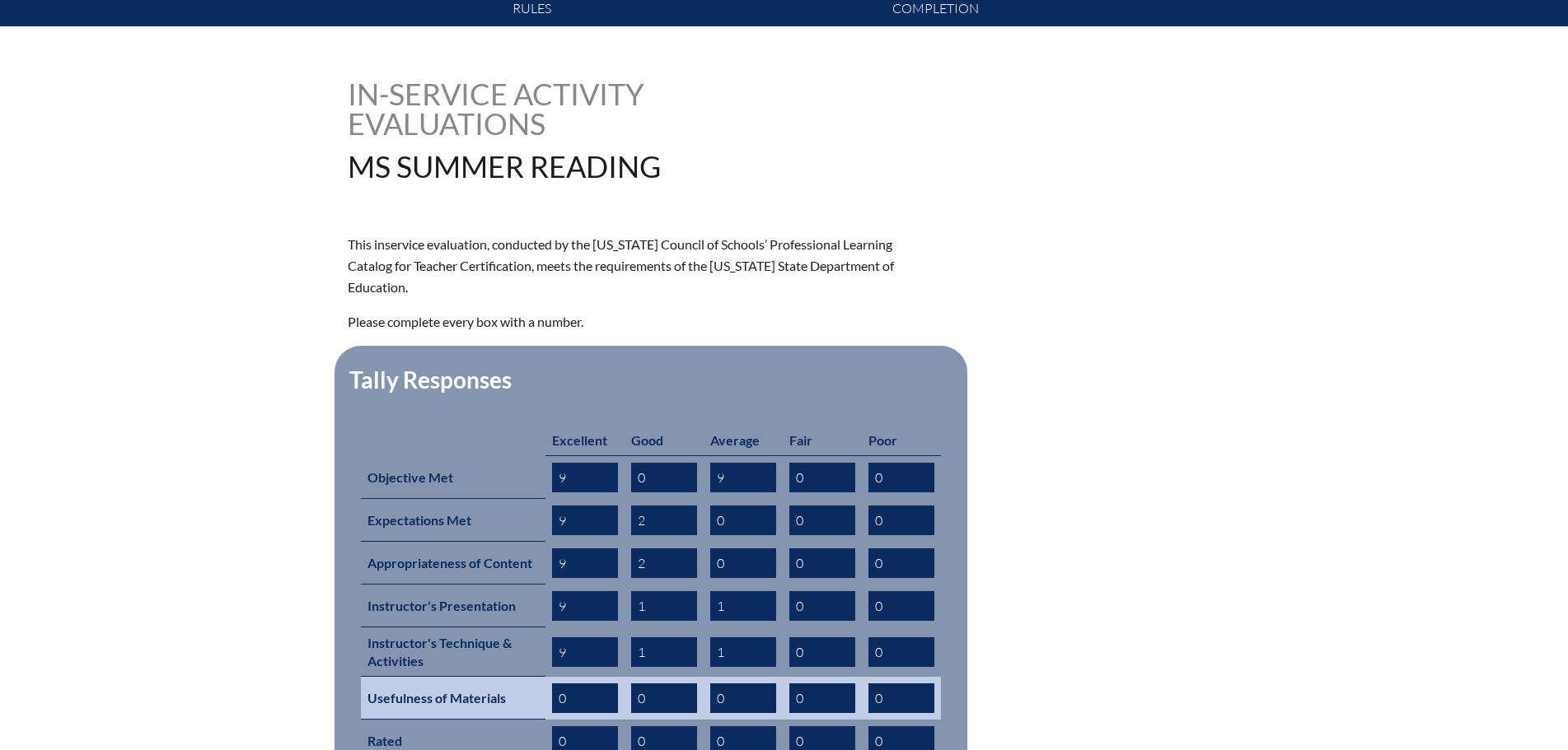
type input "1"
drag, startPoint x: 585, startPoint y: 668, endPoint x: 561, endPoint y: 673, distance: 24.5
click at [561, 684] on input "0" at bounding box center [584, 699] width 66 height 30
type input "9"
drag, startPoint x: 723, startPoint y: 675, endPoint x: 713, endPoint y: 675, distance: 10.0
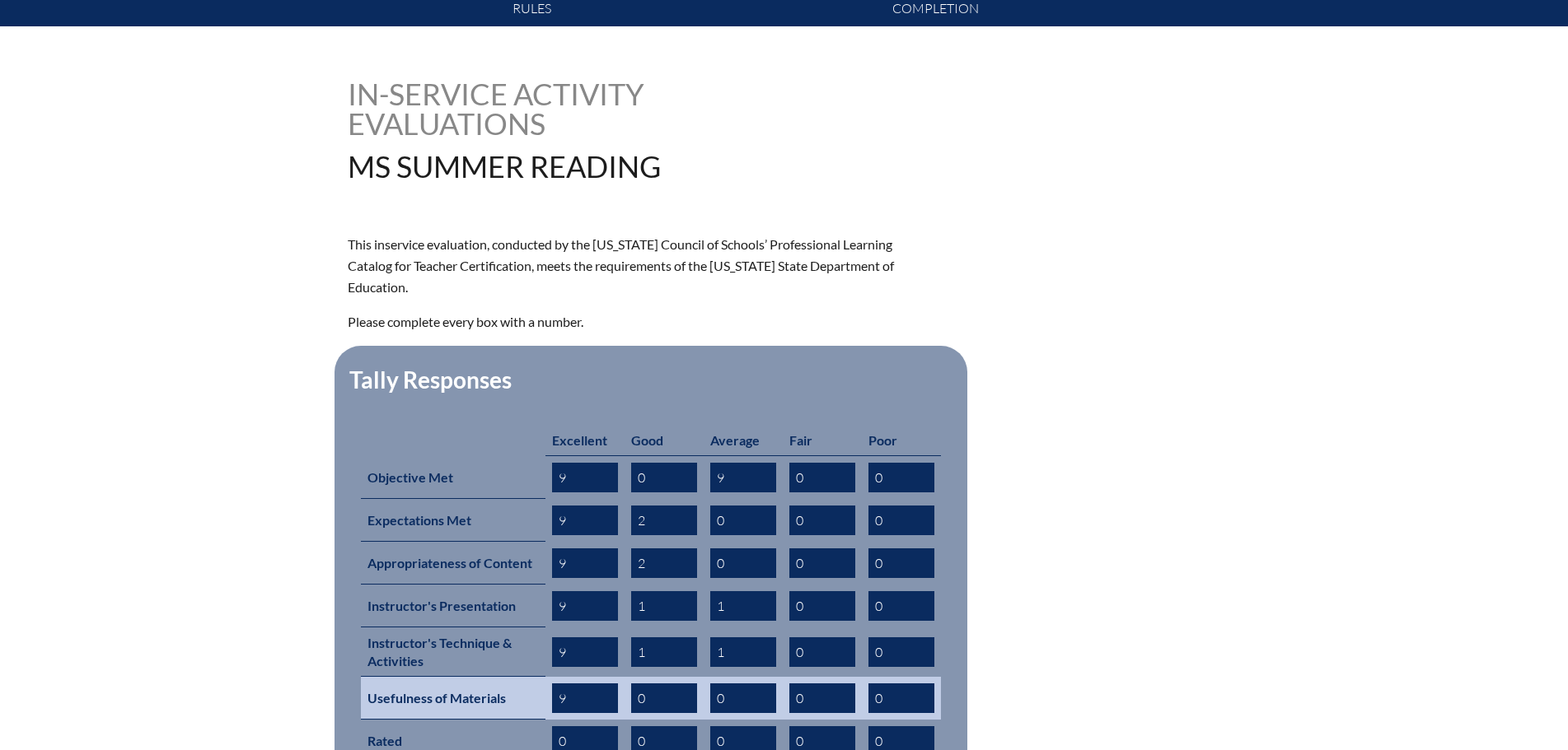
click at [713, 684] on input "0" at bounding box center [743, 699] width 66 height 30
drag, startPoint x: 647, startPoint y: 671, endPoint x: 603, endPoint y: 674, distance: 44.1
click at [606, 677] on tr "Usefulness of Materials 9 0 0 0 0" at bounding box center [651, 699] width 580 height 43
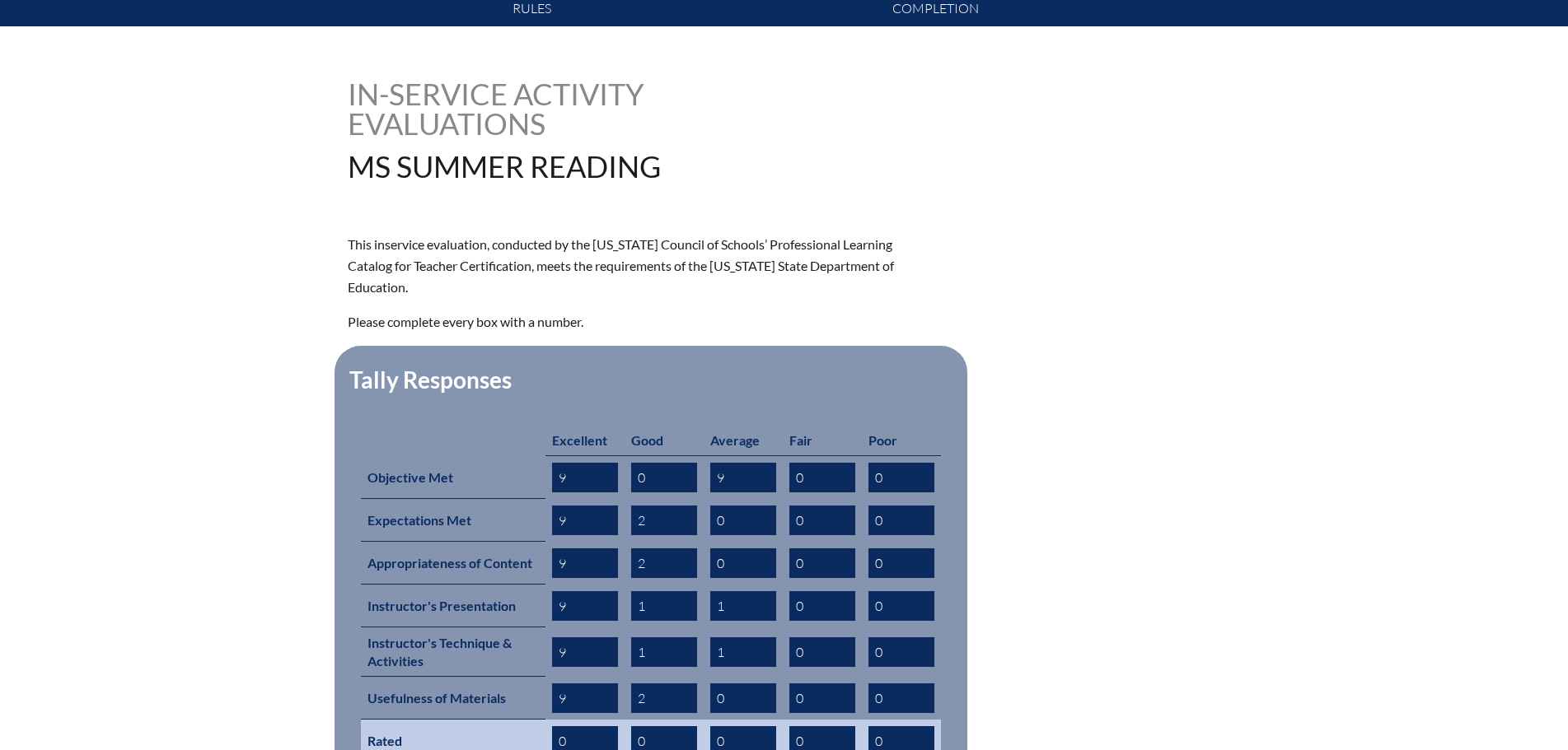
type input "2"
drag, startPoint x: 574, startPoint y: 708, endPoint x: 534, endPoint y: 714, distance: 40.4
click at [534, 720] on tr "Rated 0 0 0 0 0" at bounding box center [651, 742] width 580 height 43
type input "9"
drag, startPoint x: 662, startPoint y: 714, endPoint x: 626, endPoint y: 717, distance: 36.1
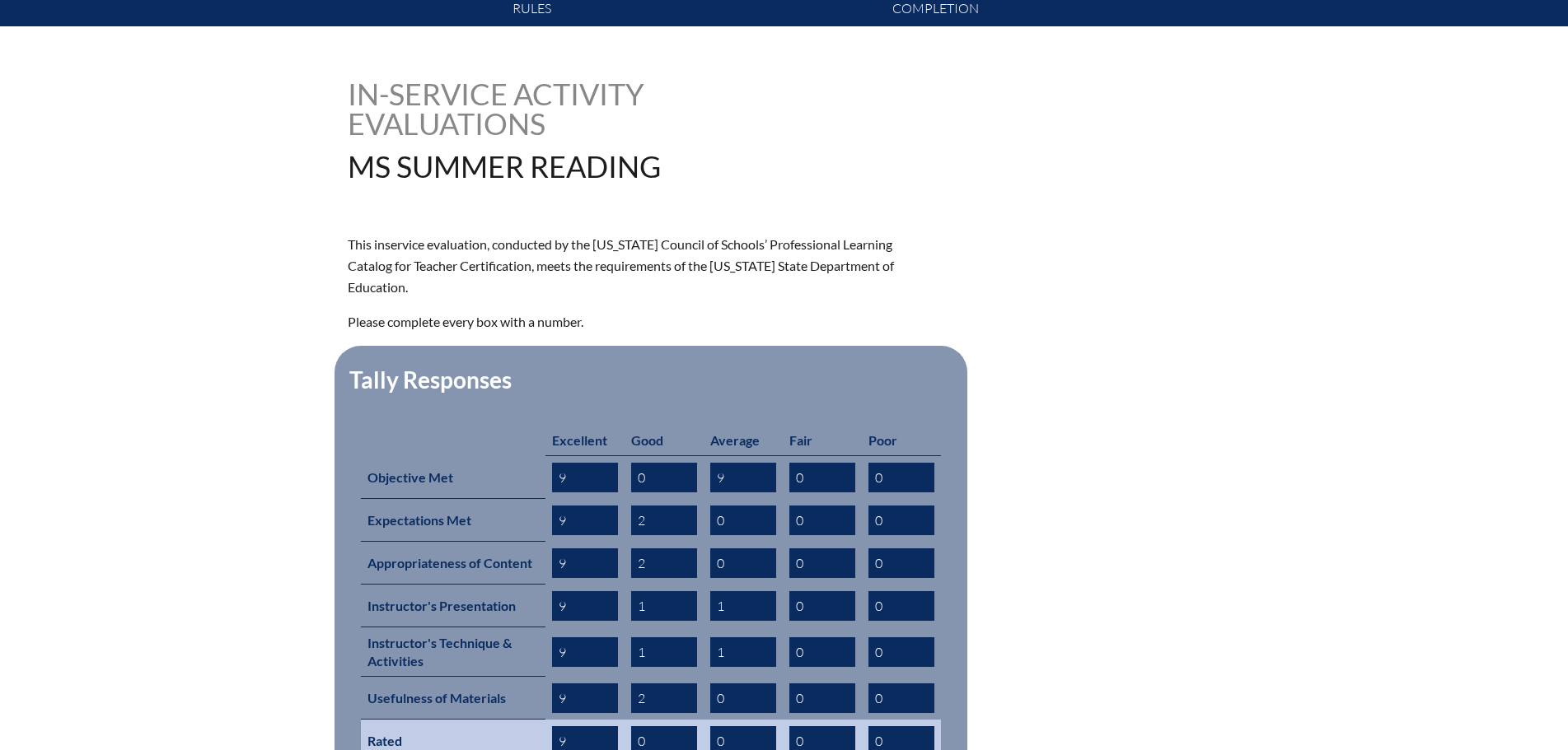
click at [632, 727] on input "0" at bounding box center [663, 742] width 66 height 30
type input "1"
drag, startPoint x: 729, startPoint y: 717, endPoint x: 701, endPoint y: 720, distance: 28.2
click at [701, 720] on tr "Rated 9 1 0 0 0" at bounding box center [651, 742] width 580 height 43
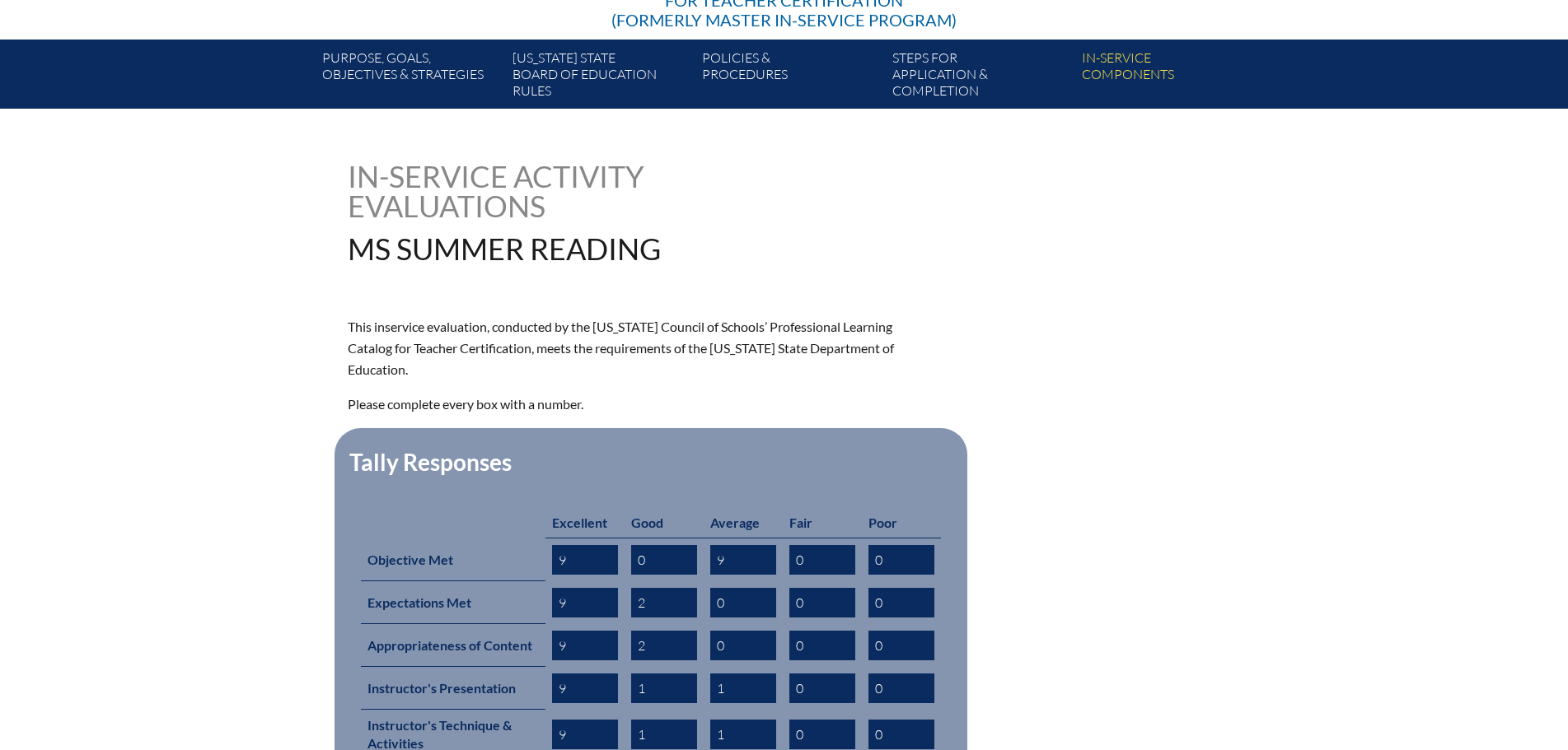
scroll to position [520, 0]
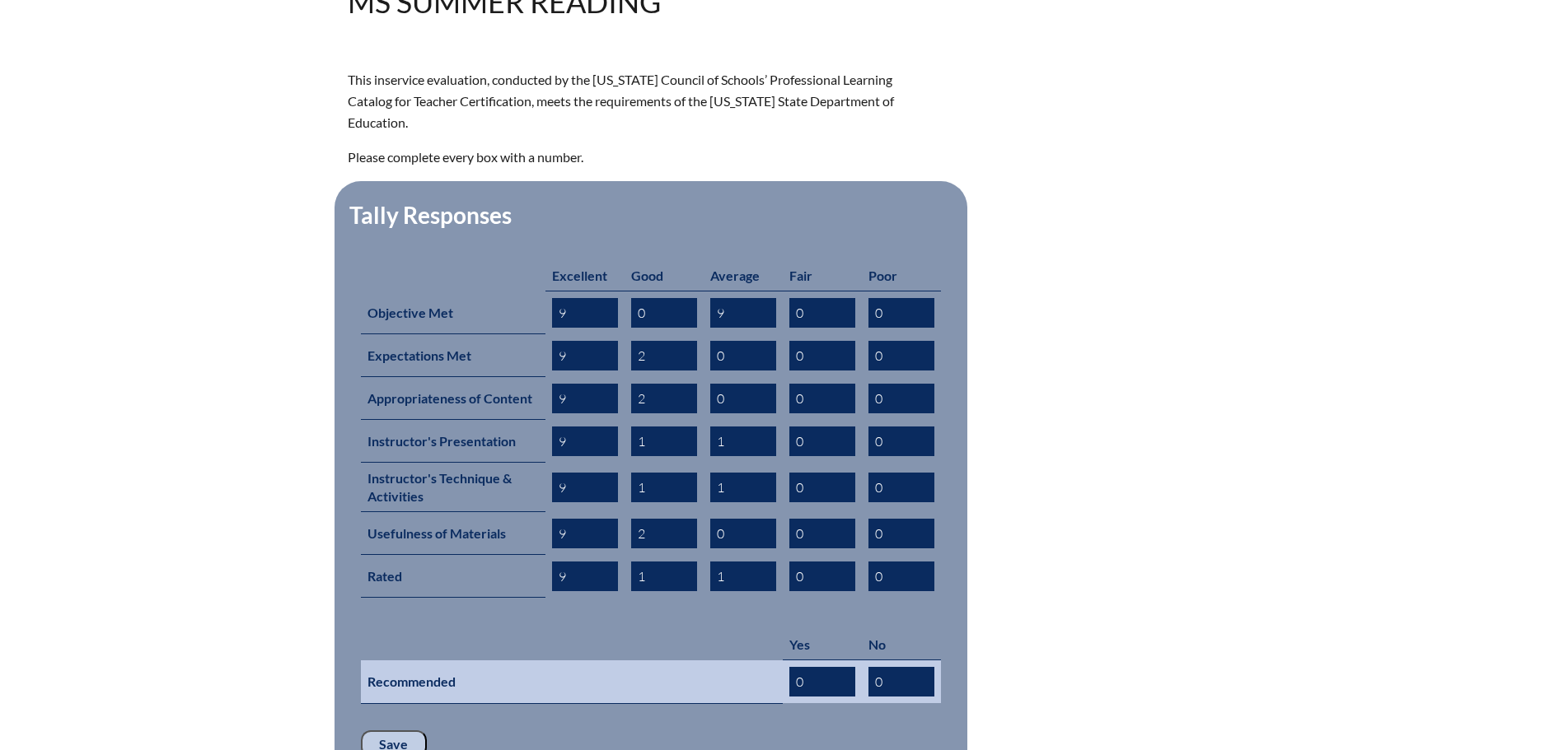
type input "1"
drag, startPoint x: 813, startPoint y: 654, endPoint x: 720, endPoint y: 651, distance: 93.0
click at [727, 660] on tr "Recommended 0 0" at bounding box center [651, 682] width 580 height 44
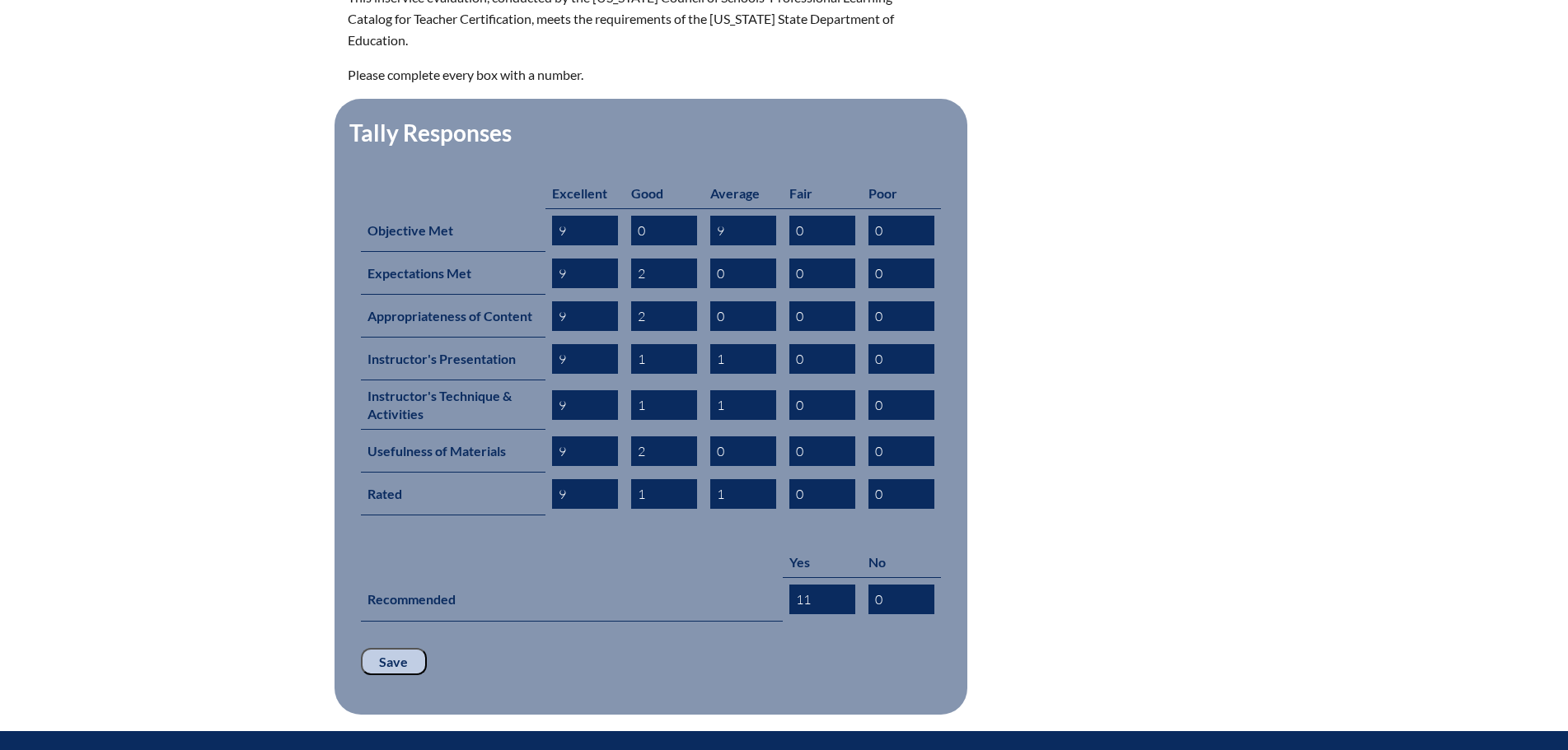
scroll to position [685, 0]
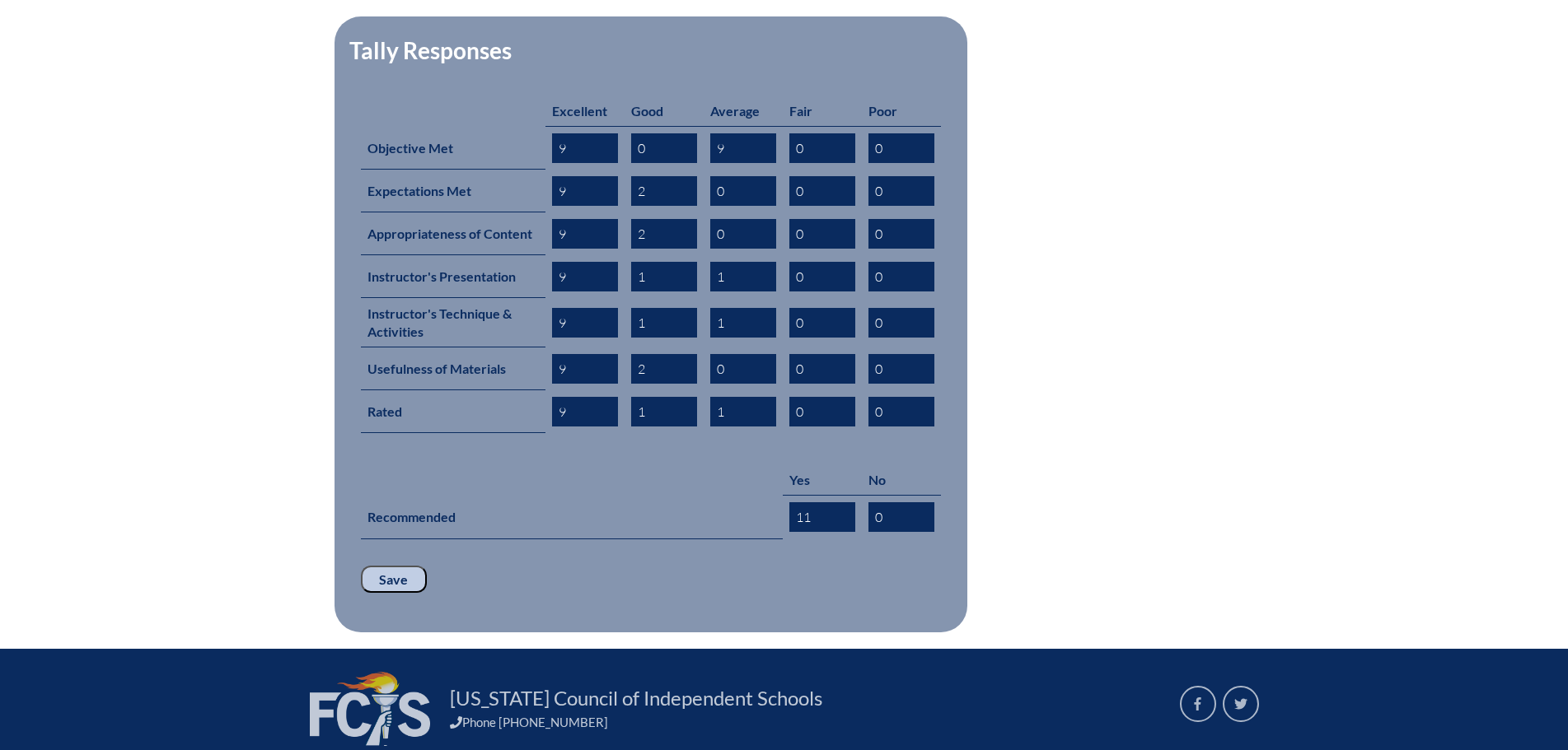
type input "11"
click at [388, 566] on input "Save" at bounding box center [393, 580] width 66 height 28
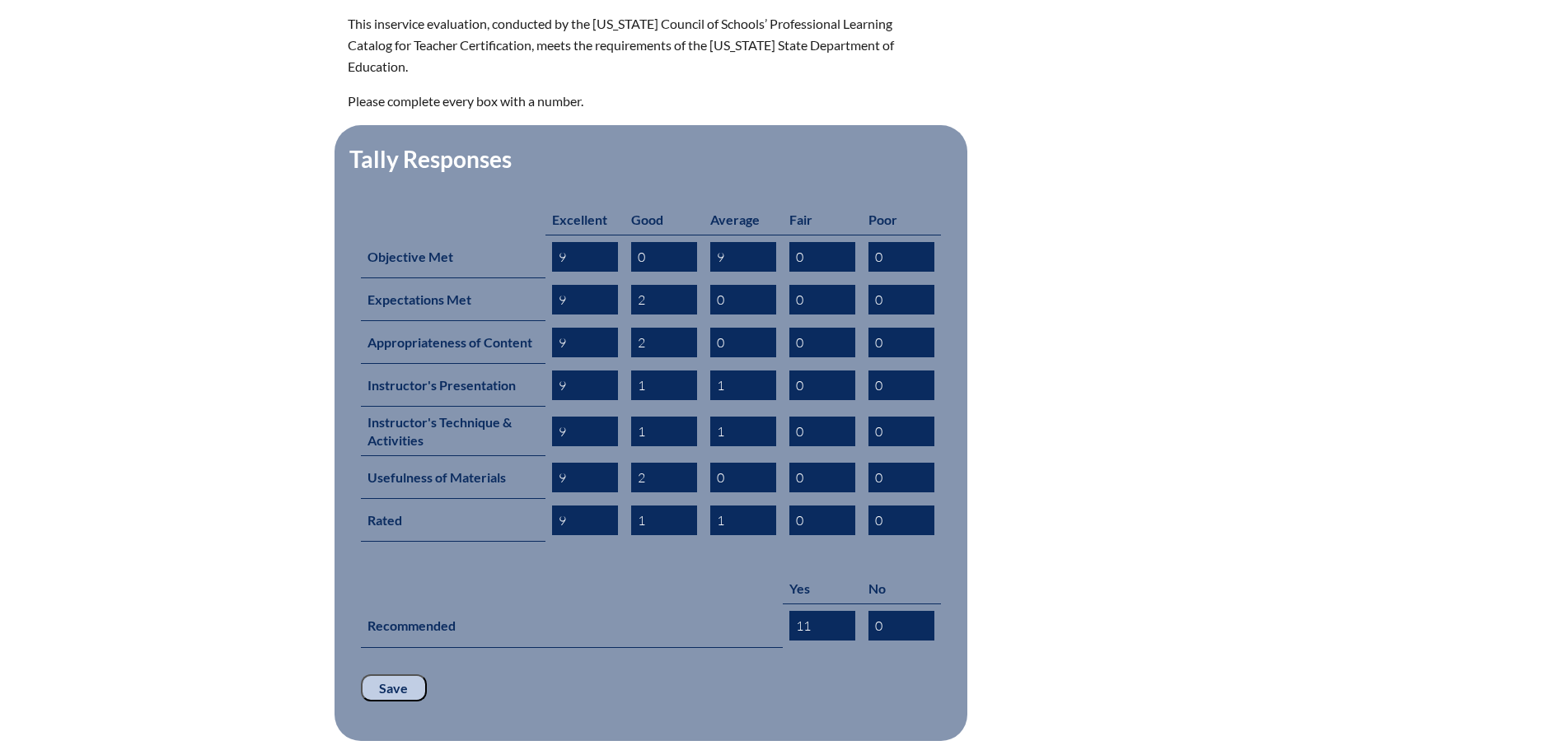
scroll to position [741, 0]
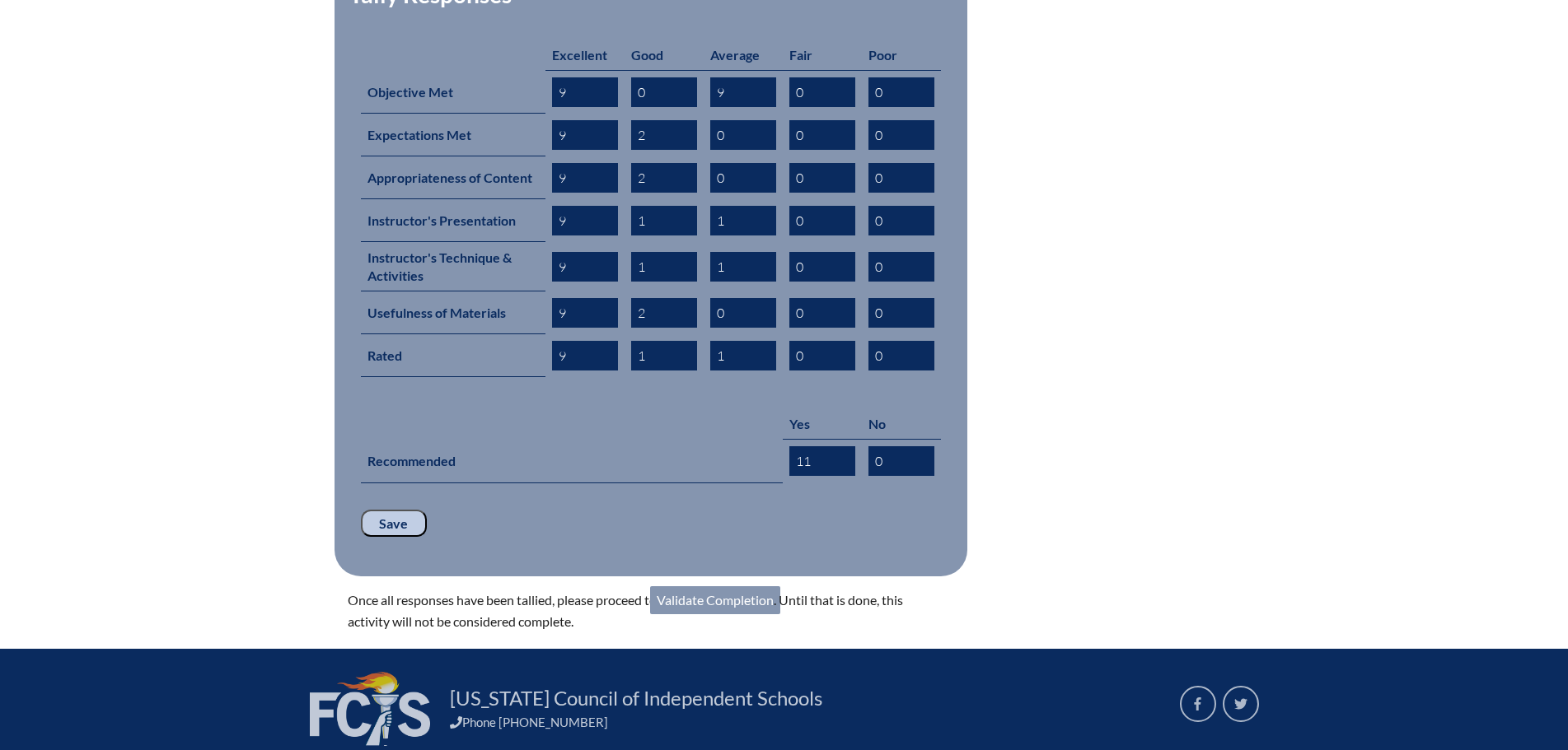
click at [398, 509] on input "Save" at bounding box center [393, 524] width 66 height 28
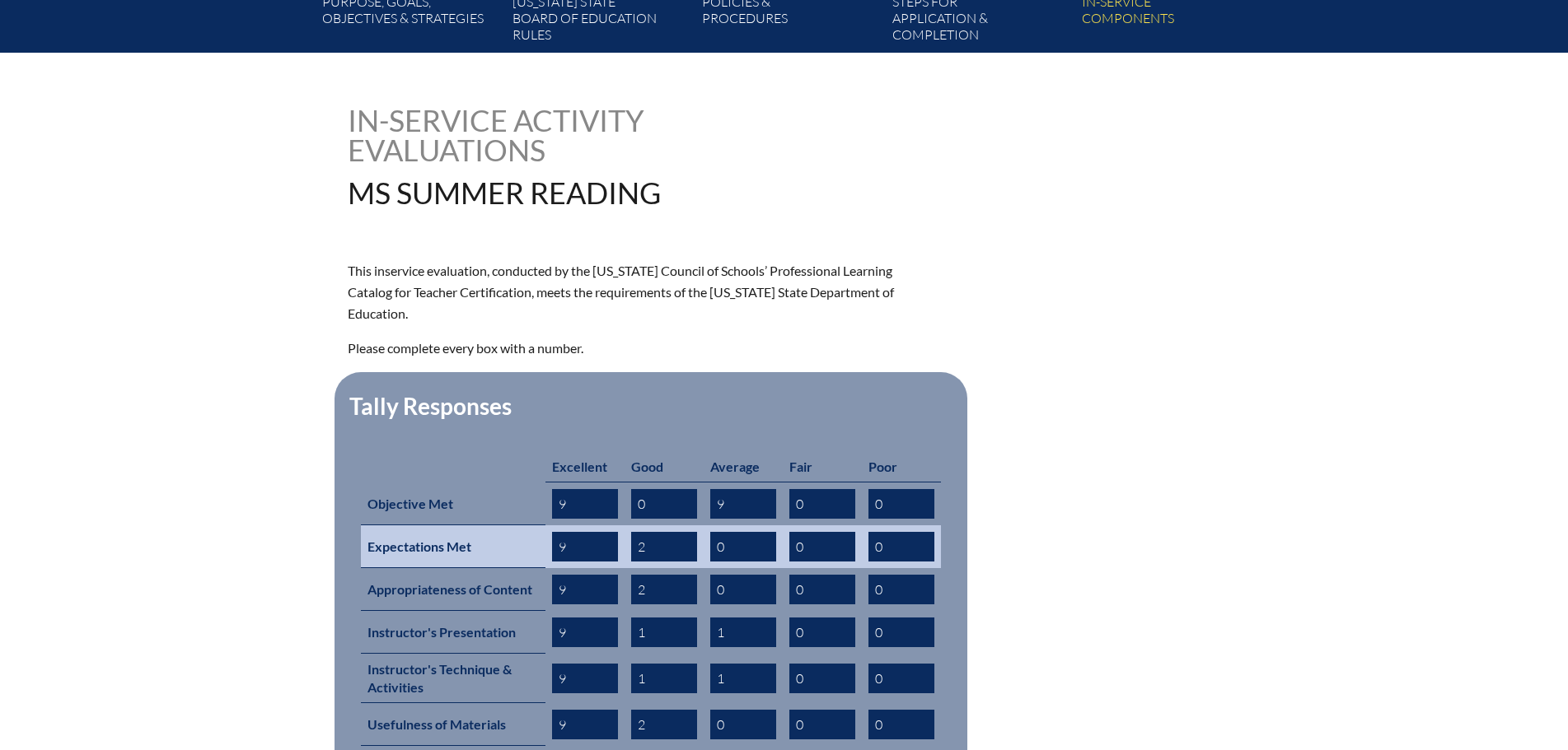
scroll to position [659, 0]
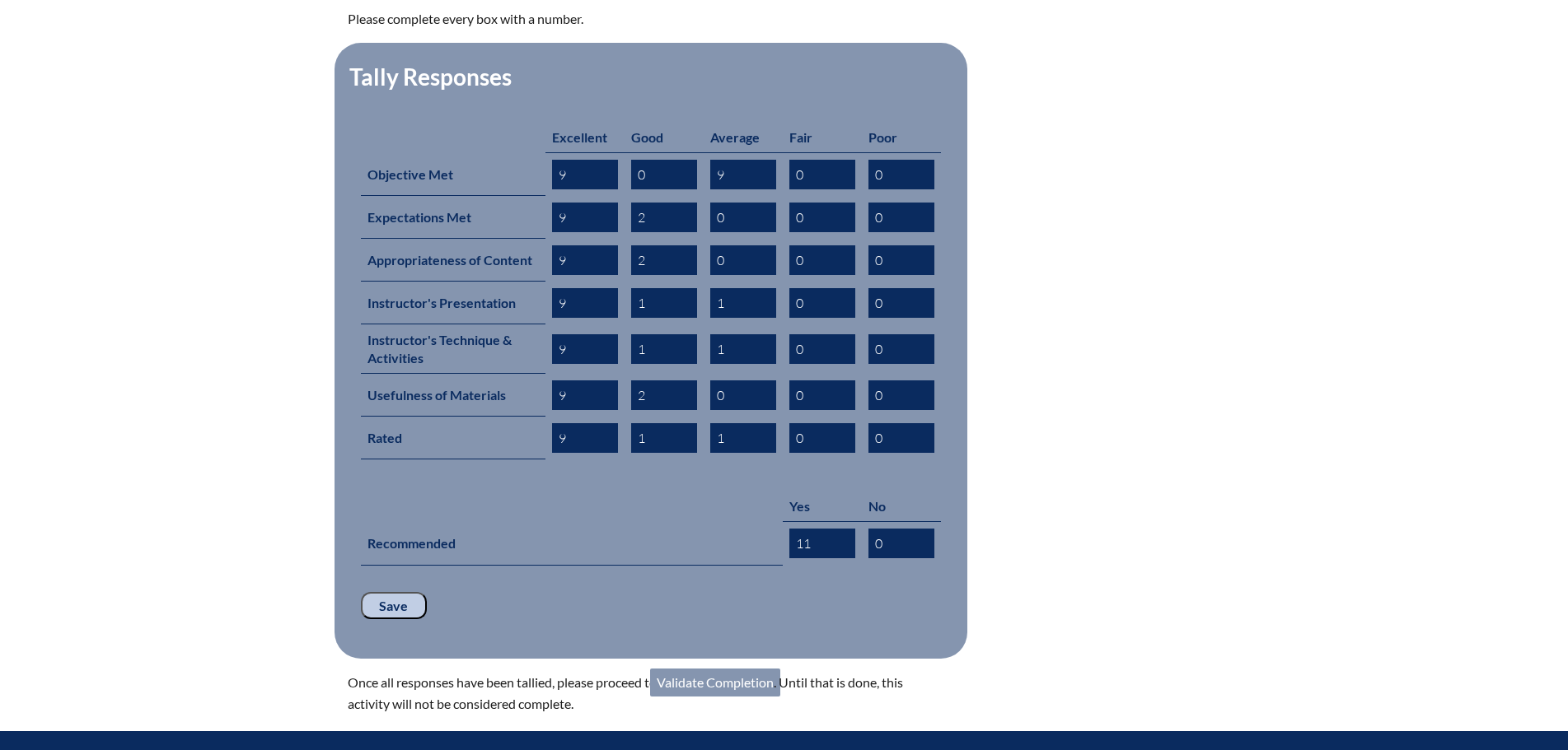
click at [708, 669] on link "Validate Completion" at bounding box center [715, 683] width 130 height 28
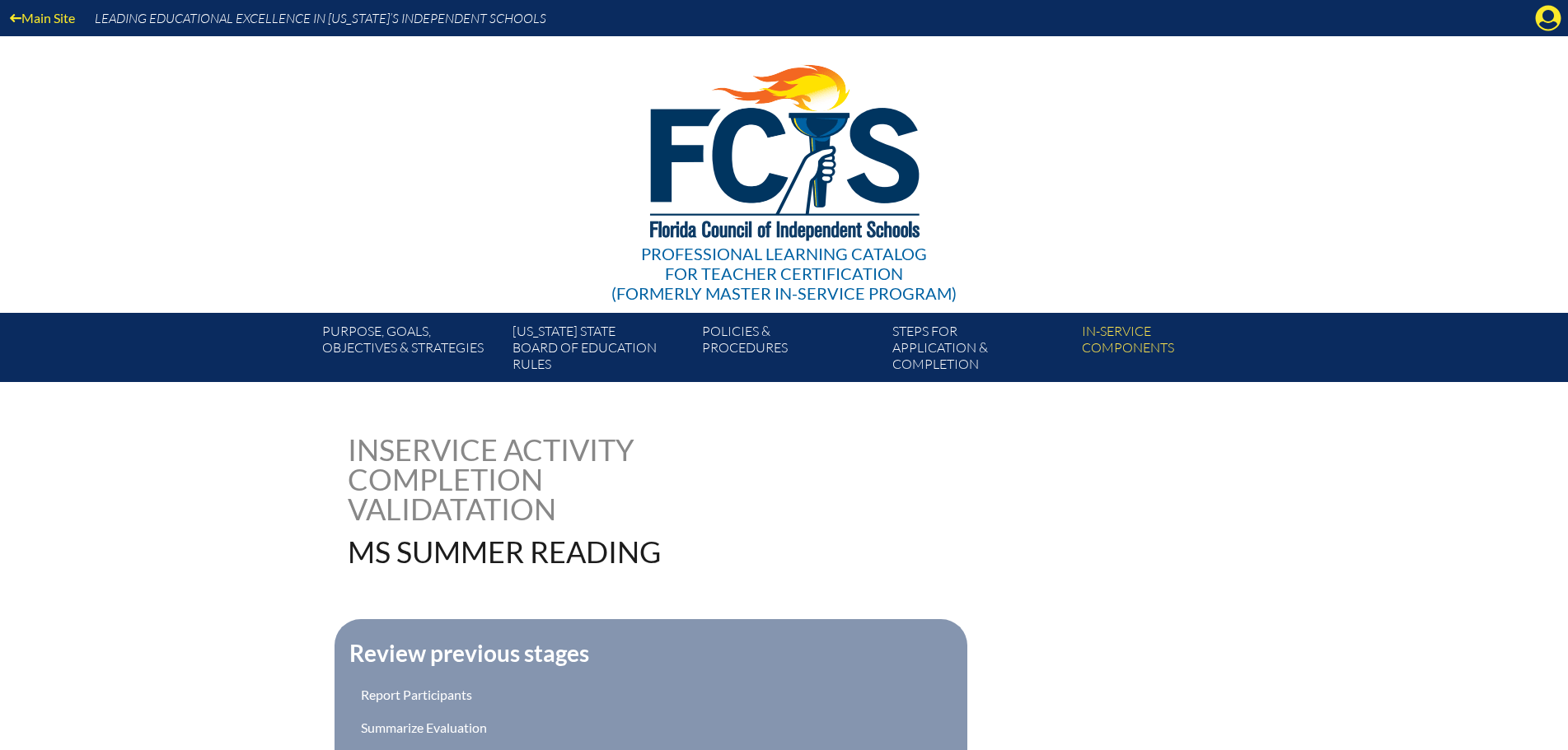
scroll to position [329, 0]
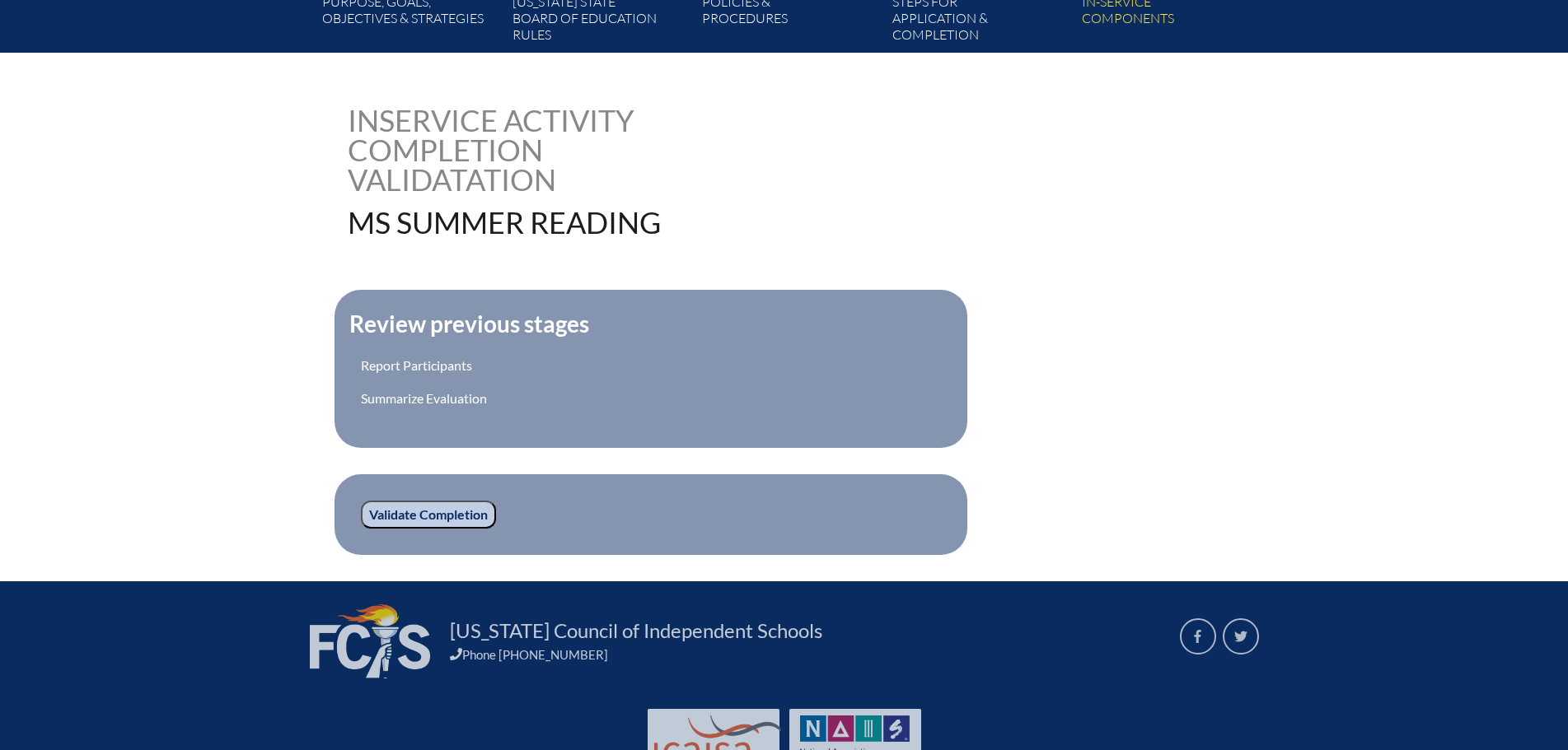
click at [429, 508] on input "Validate Completion" at bounding box center [428, 515] width 135 height 28
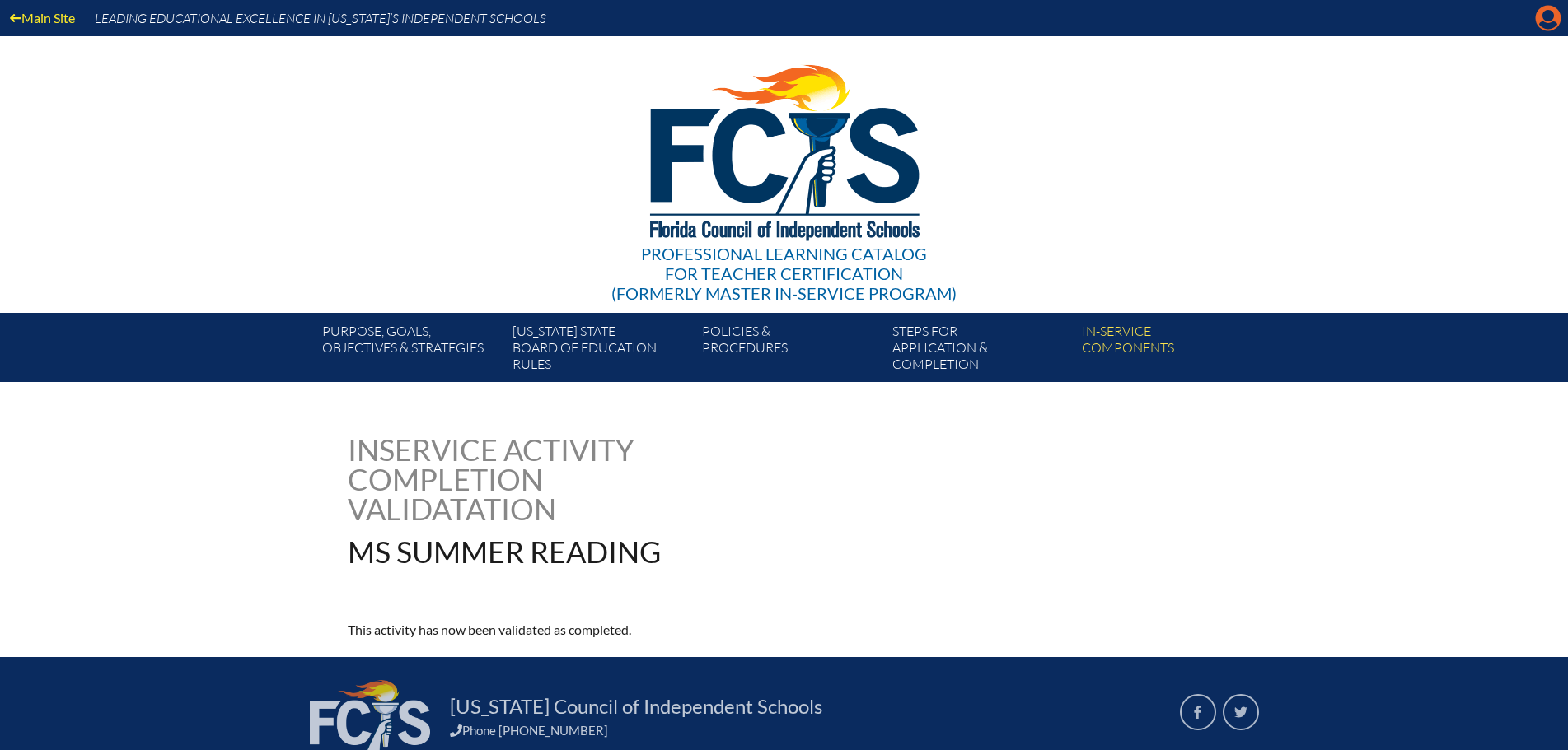
click at [1541, 17] on icon at bounding box center [1548, 18] width 26 height 26
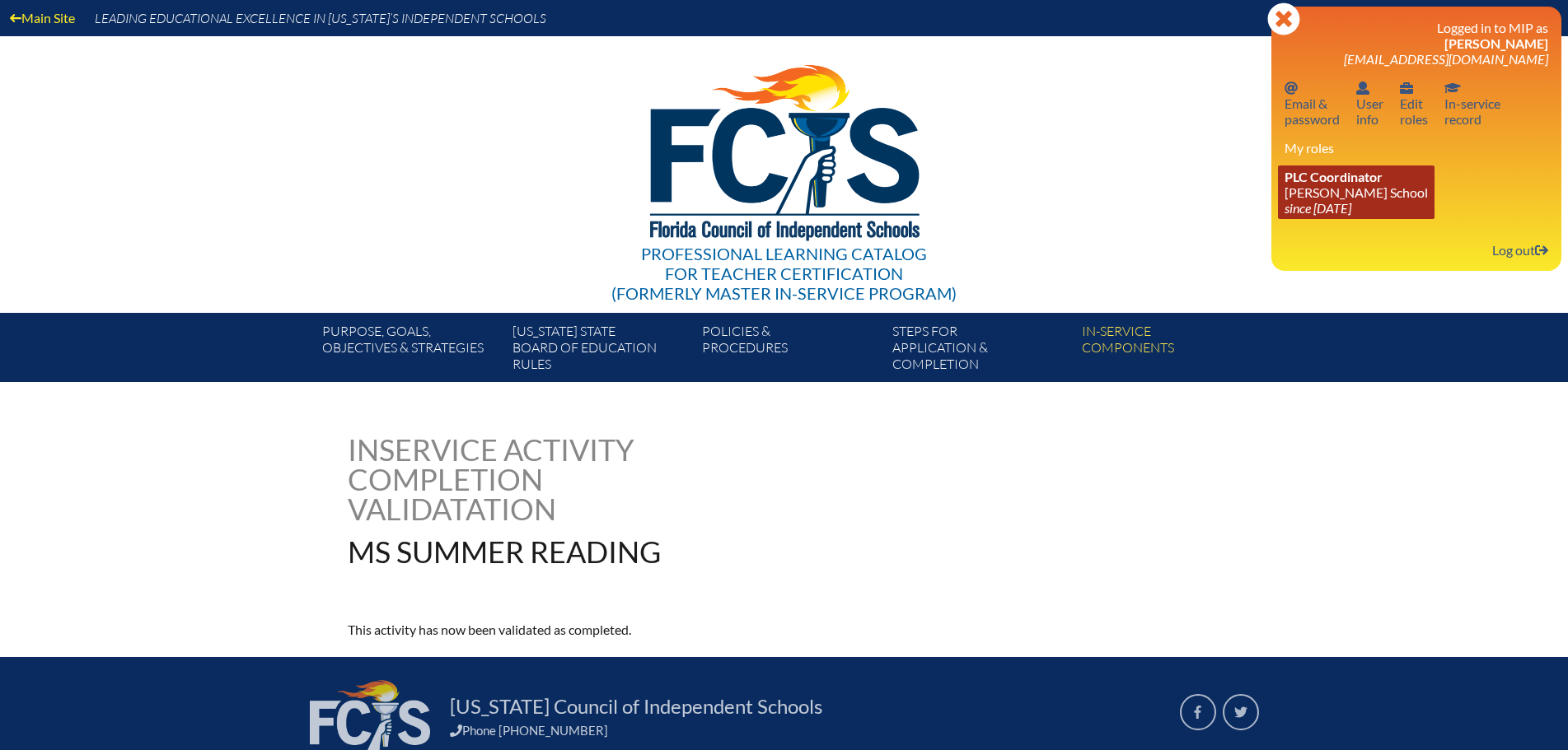
click at [1349, 184] on link "PLC Coordinator [PERSON_NAME][GEOGRAPHIC_DATA] since [DATE]" at bounding box center [1356, 192] width 157 height 54
click at [1336, 182] on span "PLC Coordinator" at bounding box center [1334, 177] width 98 height 16
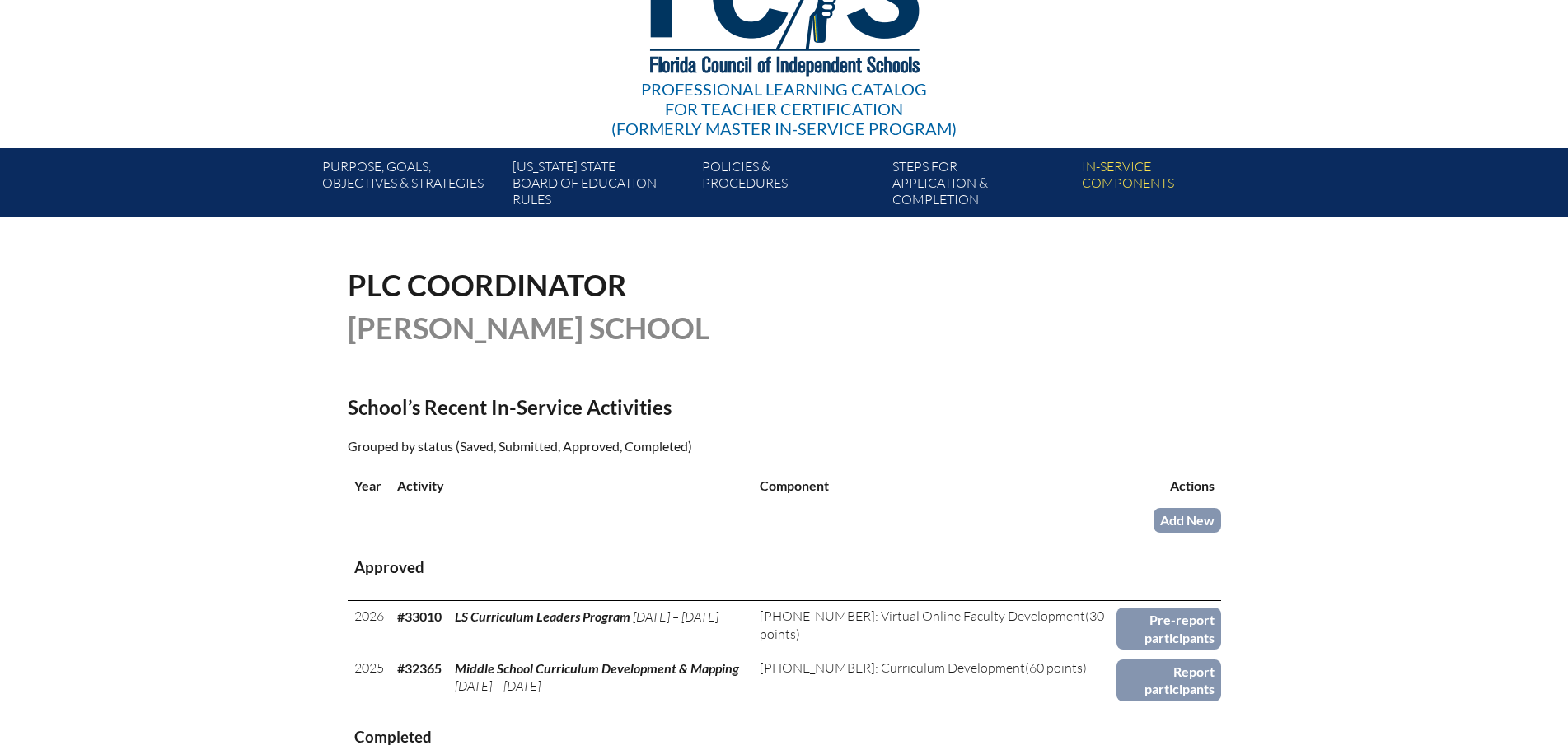
scroll to position [329, 0]
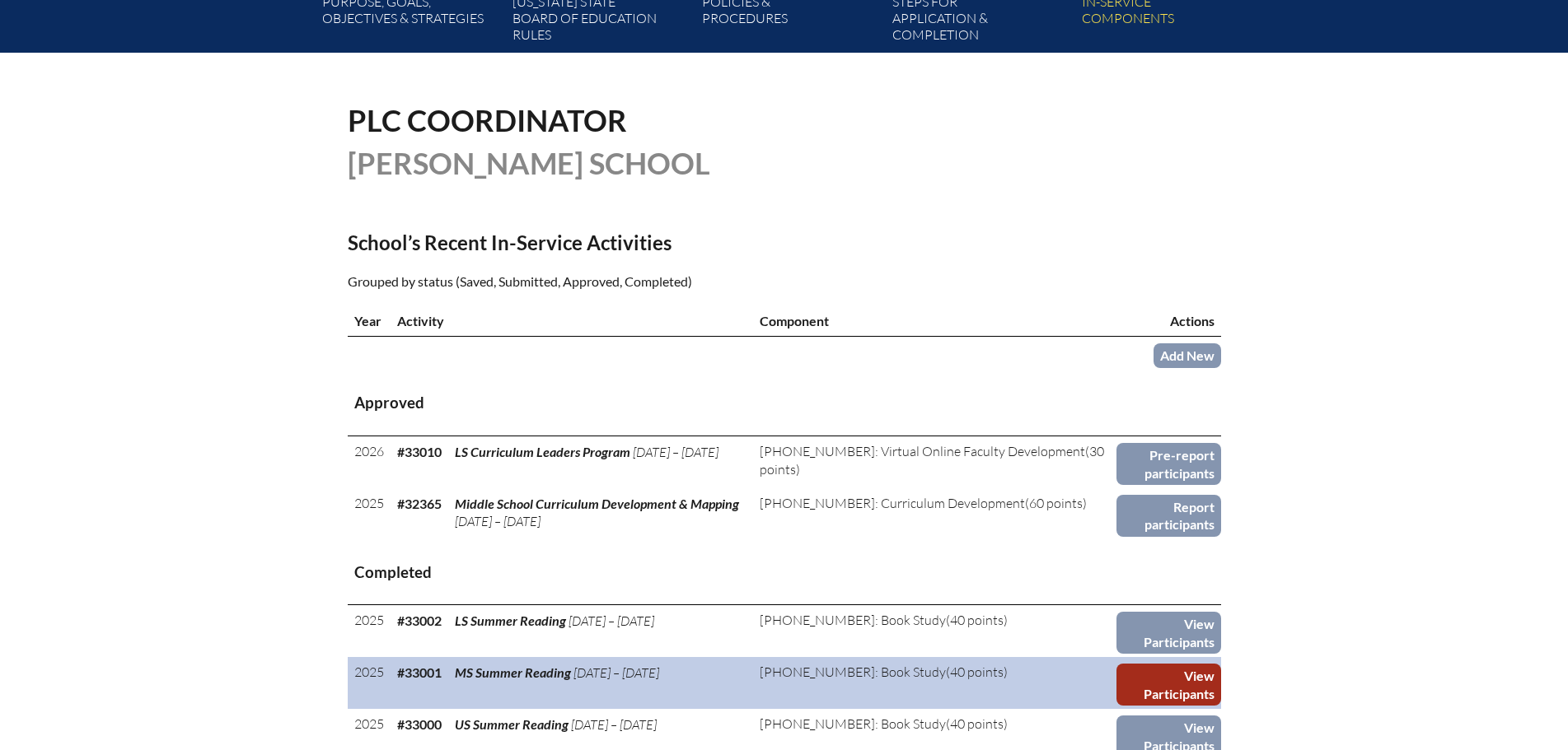
click at [1165, 677] on link "View Participants" at bounding box center [1169, 684] width 105 height 42
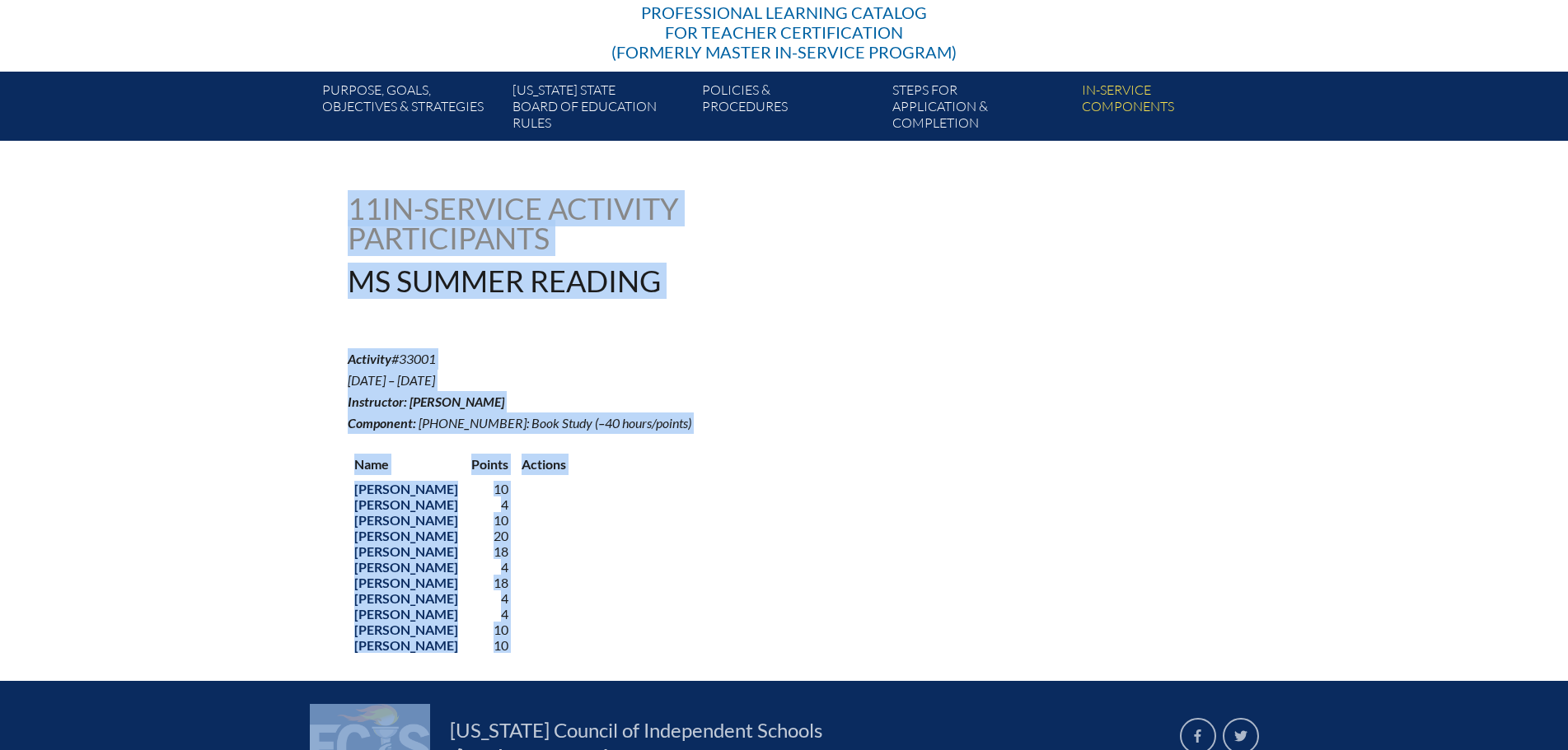
scroll to position [344, 0]
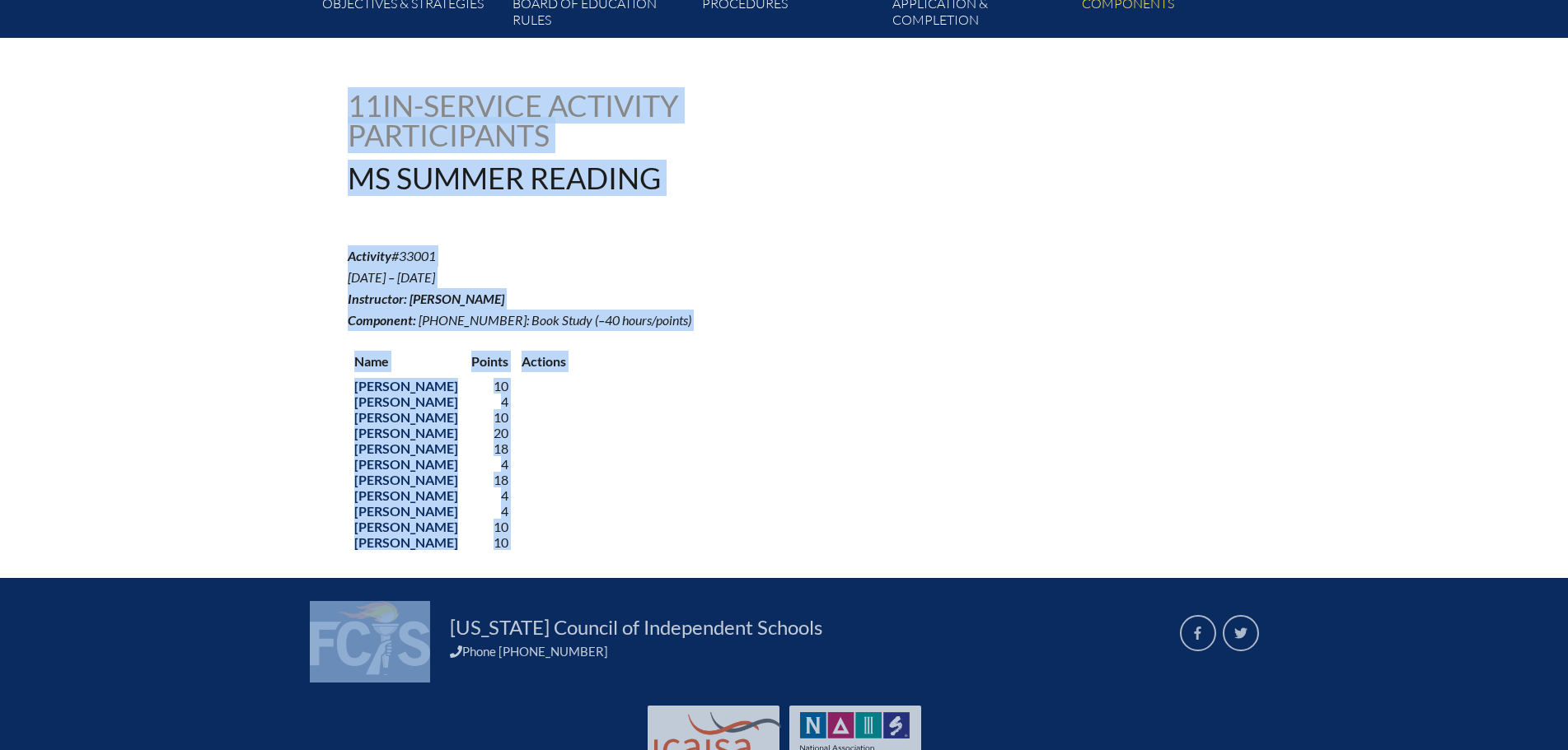
drag, startPoint x: 350, startPoint y: 437, endPoint x: 566, endPoint y: 576, distance: 256.9
click at [566, 552] on div "ms-summer-reading--6893a6e207b060.66334047 11 In-service Activity Participants …" at bounding box center [784, 321] width 873 height 461
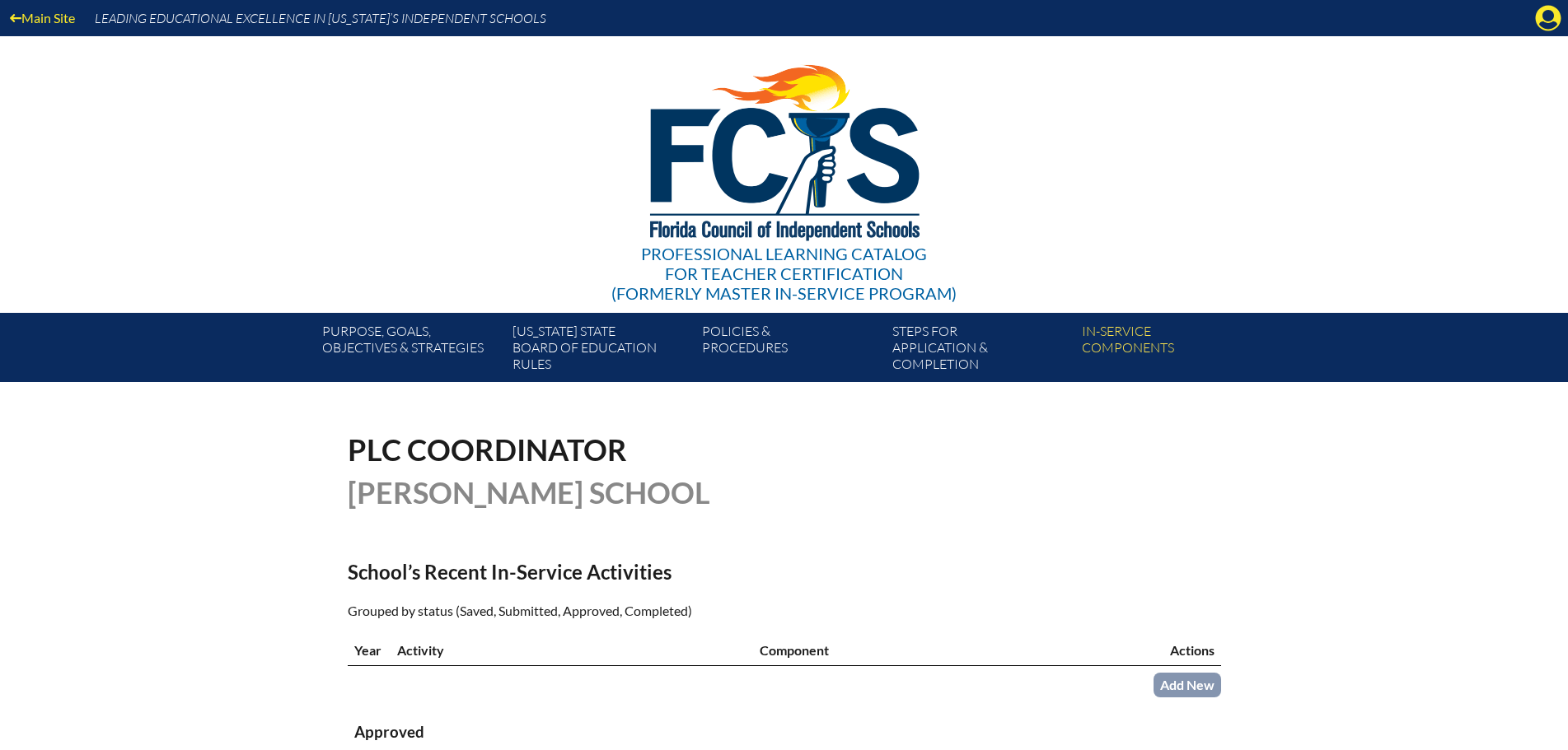
scroll to position [326, 0]
